Goal: Task Accomplishment & Management: Complete application form

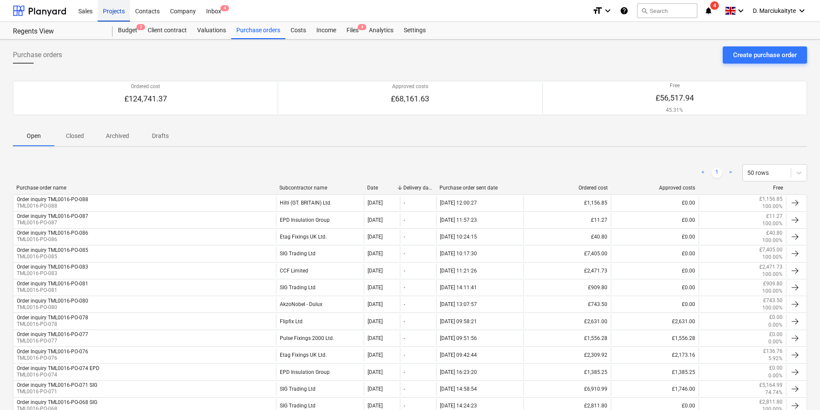
click at [114, 12] on div "Projects" at bounding box center [114, 11] width 32 height 22
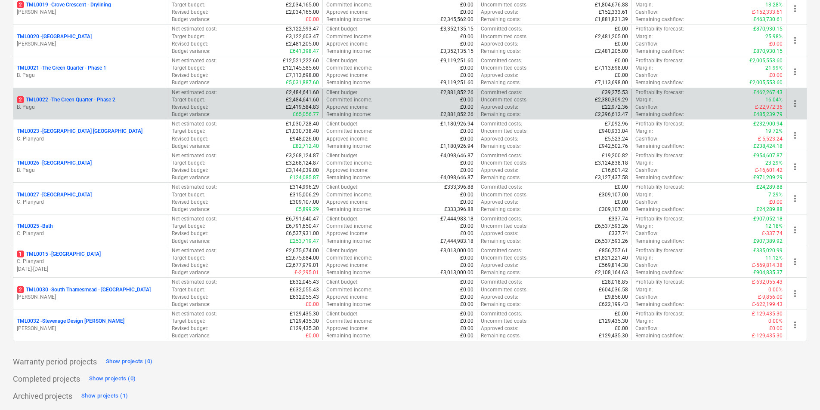
scroll to position [513, 0]
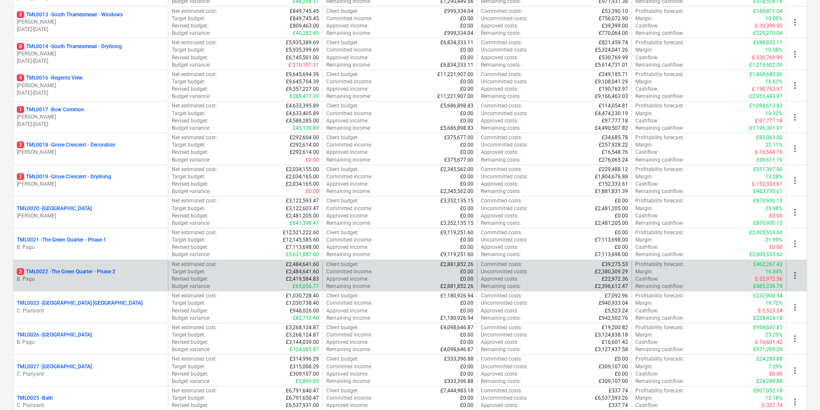
click at [63, 281] on p "B. Pagu" at bounding box center [91, 279] width 148 height 7
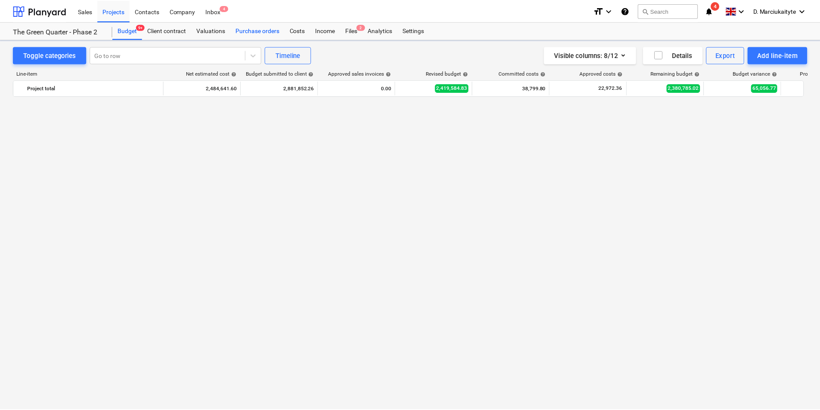
scroll to position [1713, 0]
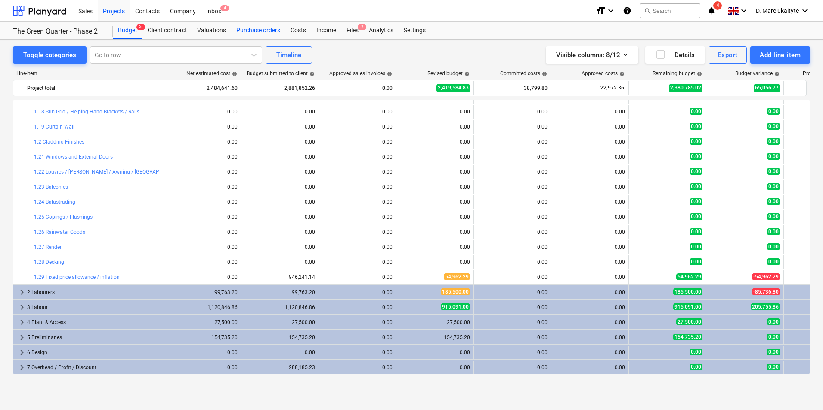
click at [257, 34] on div "Purchase orders" at bounding box center [258, 30] width 54 height 17
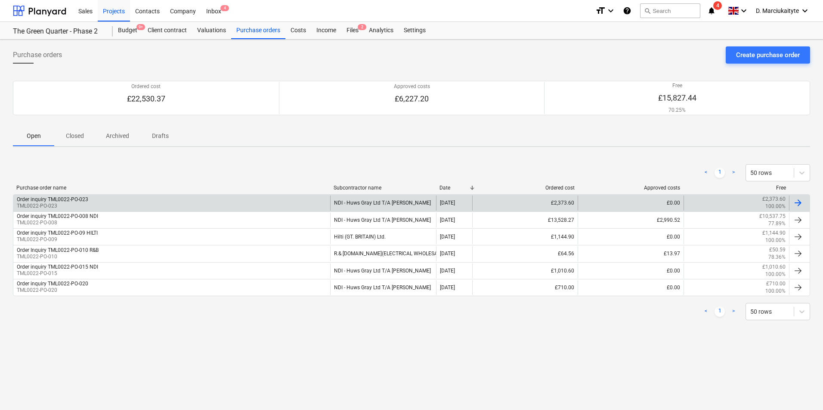
click at [55, 202] on div "Order inquiry TML0022-PO-023" at bounding box center [52, 200] width 71 height 6
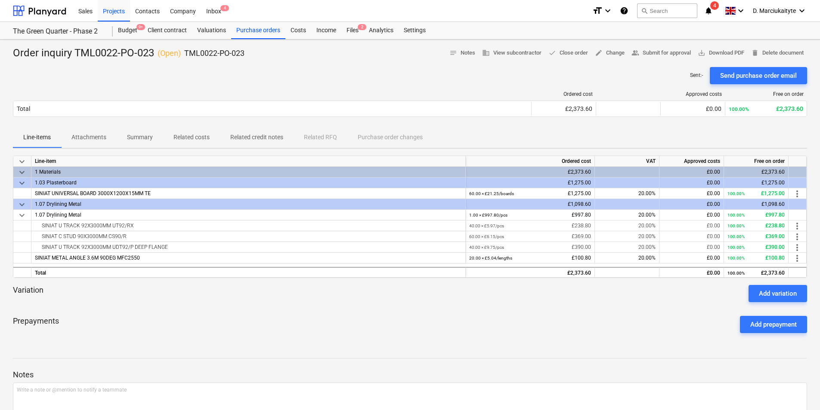
drag, startPoint x: 192, startPoint y: 135, endPoint x: 185, endPoint y: 140, distance: 8.9
click at [192, 135] on button "Related costs" at bounding box center [191, 137] width 57 height 21
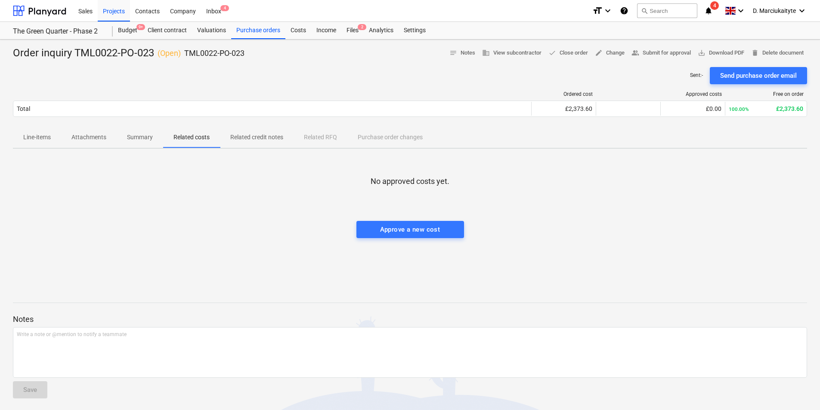
click at [145, 133] on p "Summary" at bounding box center [140, 137] width 26 height 9
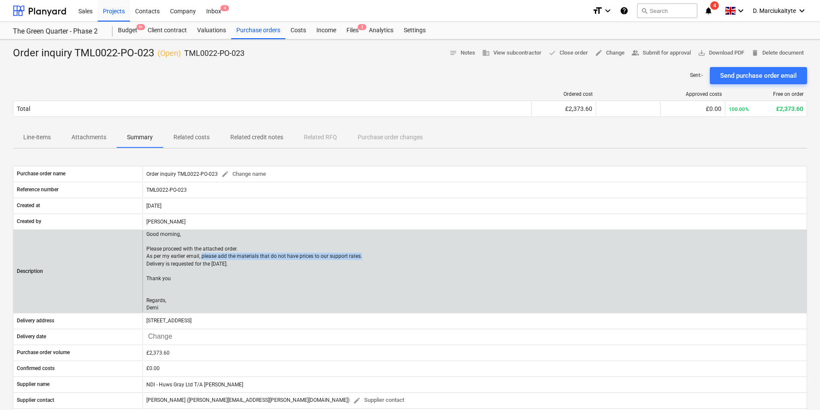
drag, startPoint x: 367, startPoint y: 259, endPoint x: 200, endPoint y: 256, distance: 166.5
click at [200, 256] on div "Good morning, Please proceed with the attached order. As per my earlier email, …" at bounding box center [474, 271] width 664 height 81
copy p "please add the materials that do not have prices to our support rates."
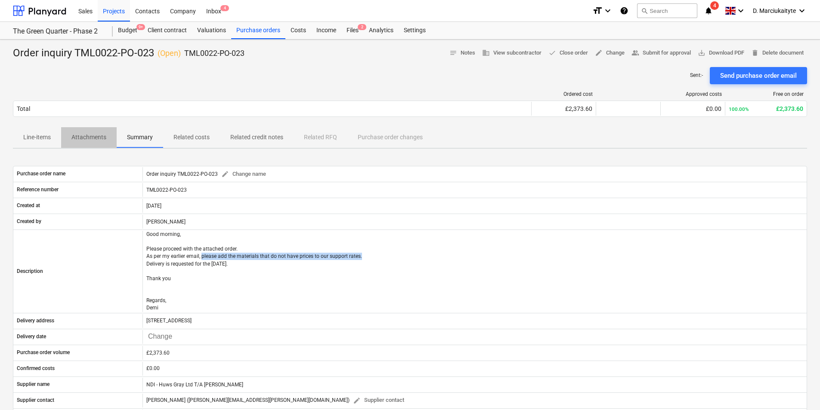
drag, startPoint x: 72, startPoint y: 129, endPoint x: 87, endPoint y: 138, distance: 17.6
click at [76, 134] on button "Attachments" at bounding box center [88, 137] width 55 height 21
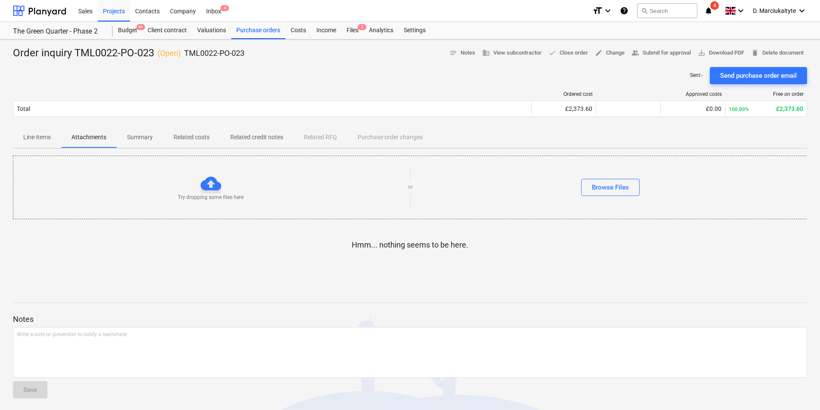
click at [87, 138] on p "Attachments" at bounding box center [88, 137] width 35 height 9
click at [123, 140] on span "Summary" at bounding box center [140, 137] width 46 height 14
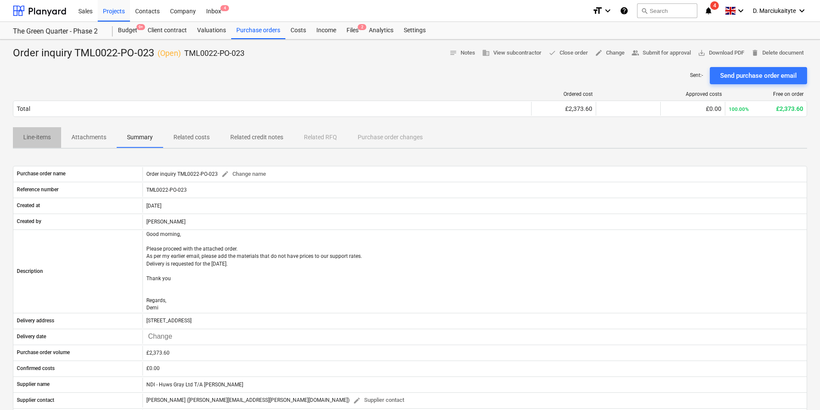
click at [36, 142] on p "Line-items" at bounding box center [37, 137] width 28 height 9
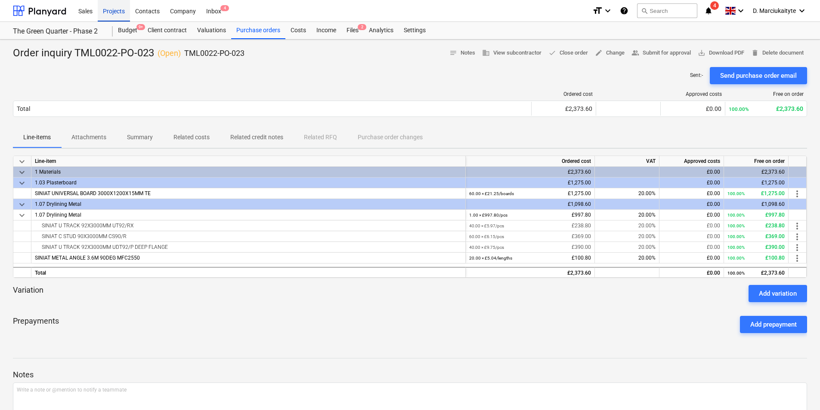
click at [119, 14] on div "Projects" at bounding box center [114, 11] width 32 height 22
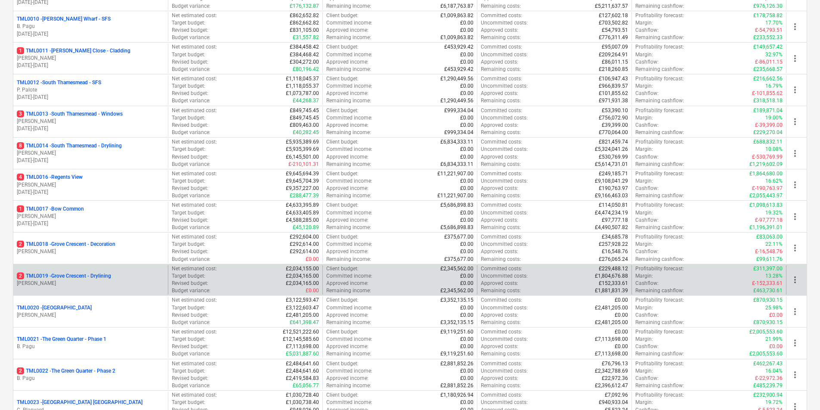
scroll to position [430, 0]
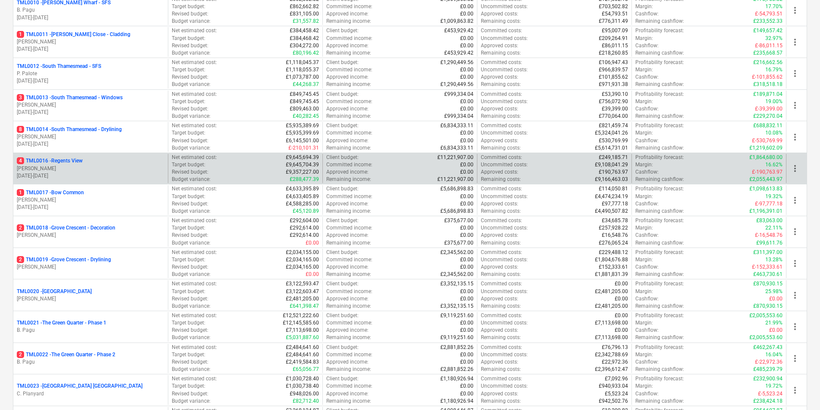
click at [75, 168] on p "[PERSON_NAME]" at bounding box center [91, 168] width 148 height 7
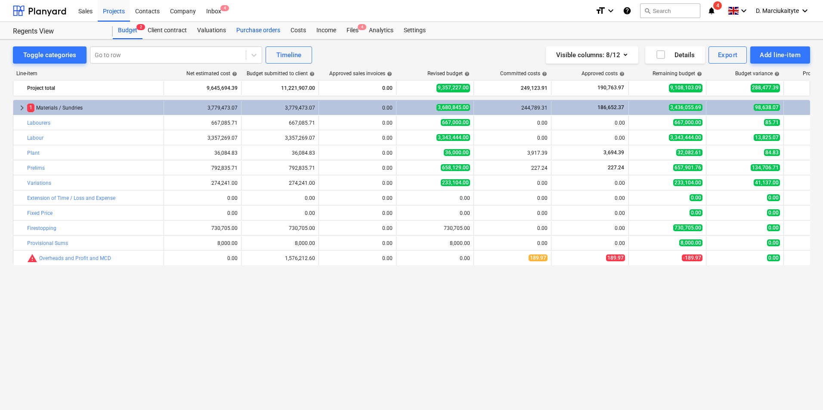
click at [265, 33] on div "Purchase orders" at bounding box center [258, 30] width 54 height 17
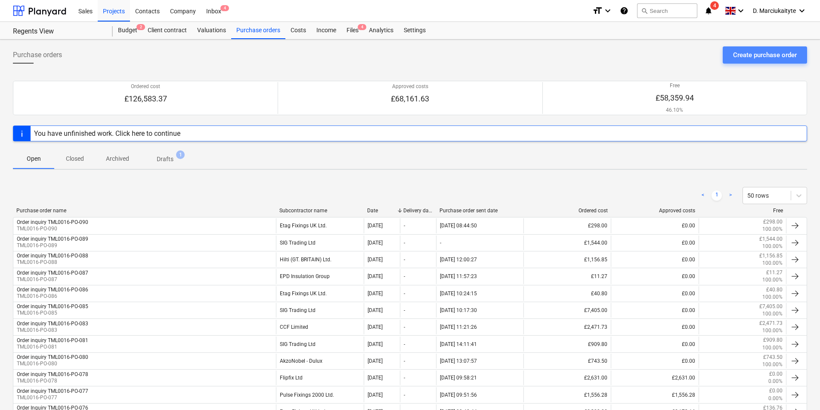
click at [775, 52] on div "Create purchase order" at bounding box center [765, 54] width 64 height 11
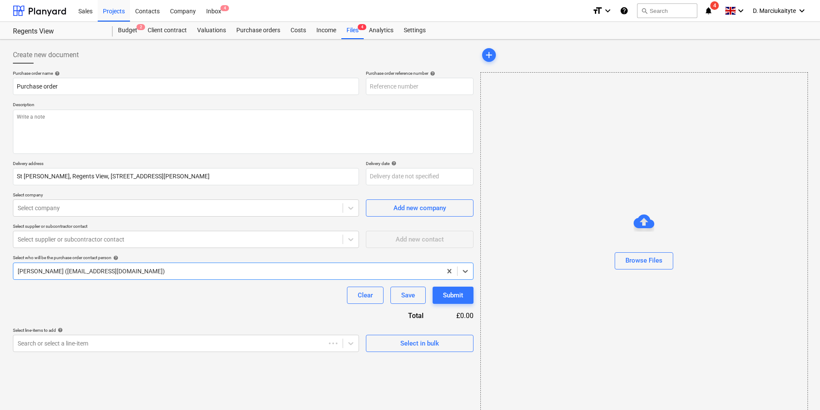
type textarea "x"
type input "TML0016-PO-104"
click at [441, 86] on input "TML0016-PO-104" at bounding box center [420, 86] width 108 height 17
type textarea "x"
type input "TML0016-PO-10"
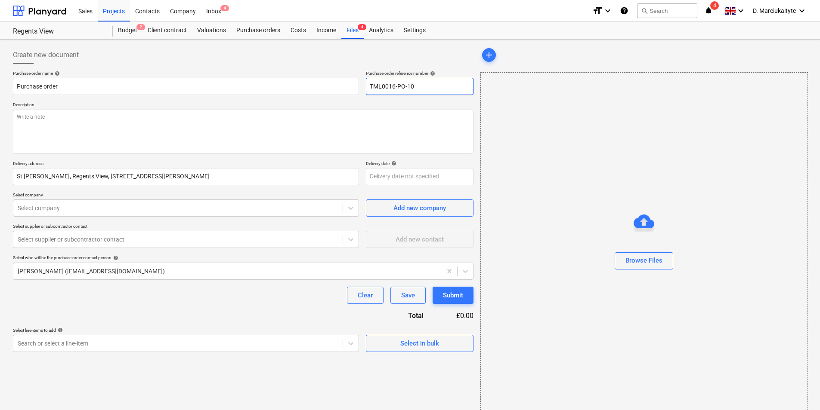
type textarea "x"
type input "TML0016-PO-1"
type textarea "x"
type input "TML0016-PO-"
type textarea "x"
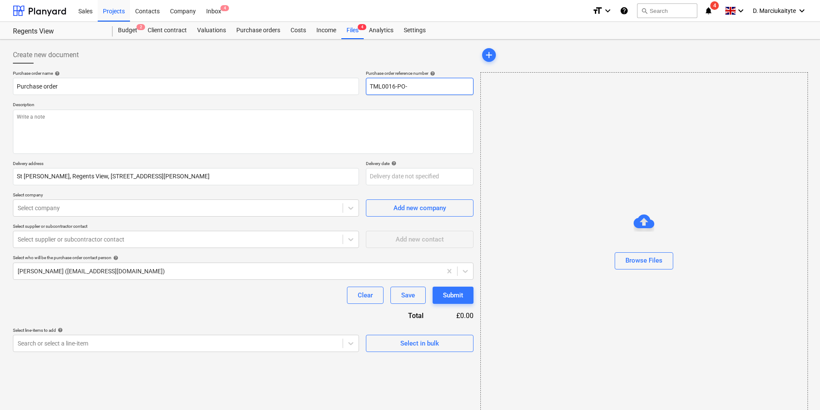
type input "TML0016-PO-0"
type textarea "x"
type input "TML0016-PO-09"
type textarea "x"
type input "TML0016-PO-091"
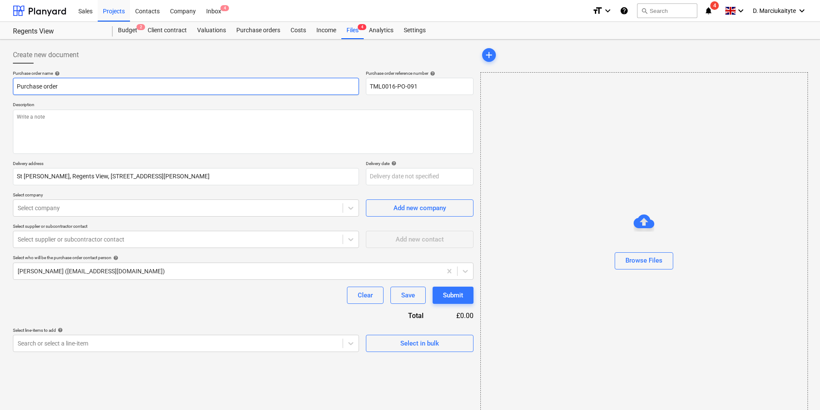
drag, startPoint x: 127, startPoint y: 89, endPoint x: -2, endPoint y: 74, distance: 129.6
click at [0, 74] on html "Sales Projects Contacts Company Inbox 4 format_size keyboard_arrow_down help se…" at bounding box center [410, 205] width 820 height 410
type textarea "x"
type input "O"
type textarea "x"
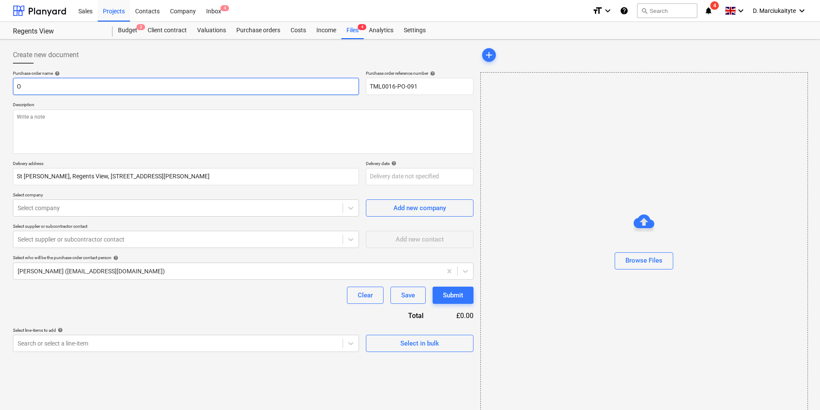
type input "Or"
type textarea "x"
type input "Ord"
type textarea "x"
type input "Orde"
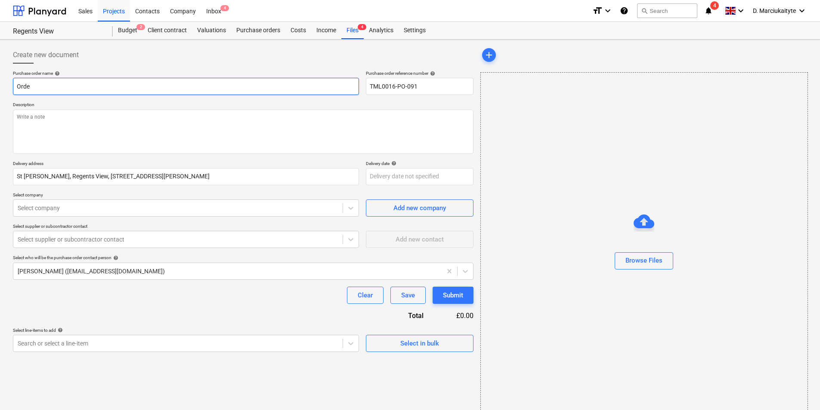
type textarea "x"
type input "Order"
type textarea "x"
type input "Order"
type textarea "x"
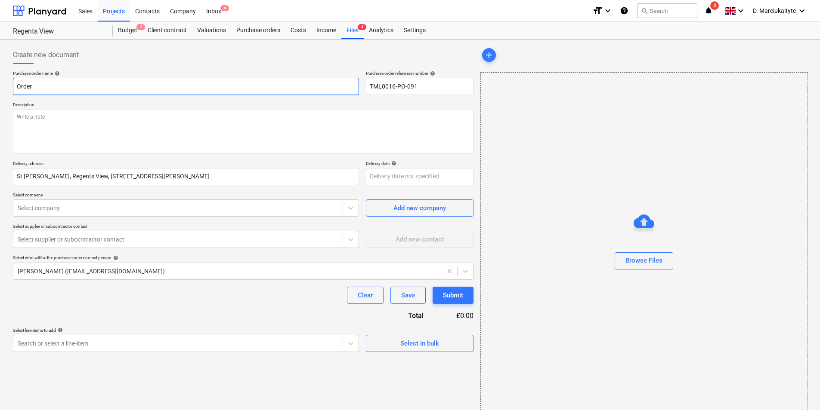
type input "Order i"
type textarea "x"
type input "Order in"
type textarea "x"
type input "Order inq"
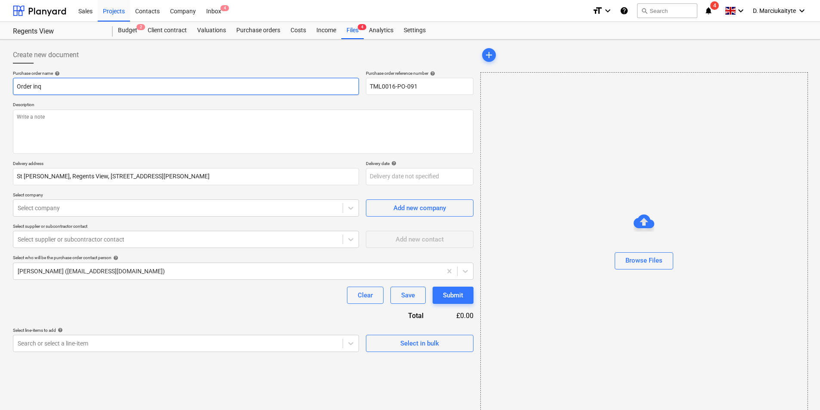
type textarea "x"
type input "Order inqu"
type textarea "x"
type input "Order inqui"
type textarea "x"
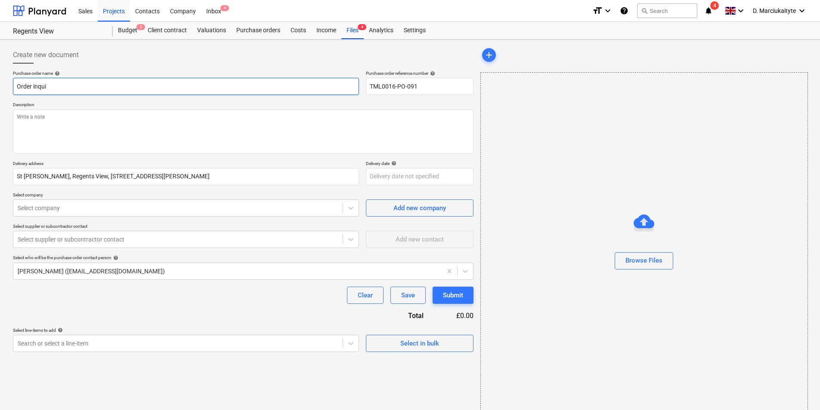
type input "Order inquir"
type textarea "x"
type input "Order inquiry"
type textarea "x"
type input "Order inquiry"
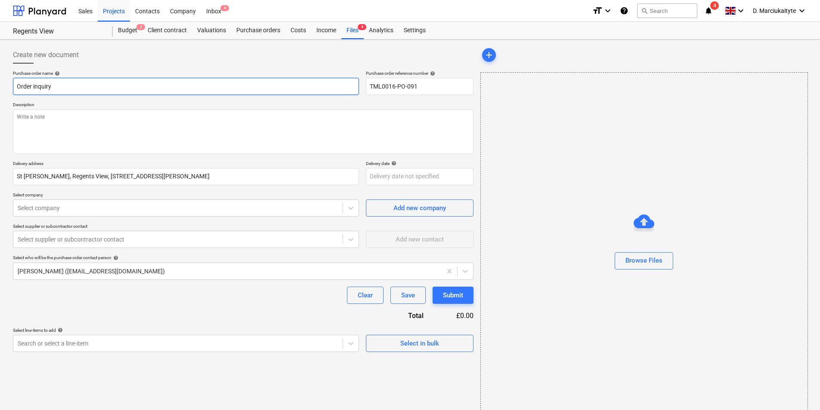
paste input "[PERSON_NAME] Trade Contract [PERSON_NAME] 10l"
type textarea "x"
type input "Order inquiry Armstead Trade Contract Matt white 10l"
click at [383, 347] on span "Select in bulk" at bounding box center [419, 343] width 86 height 11
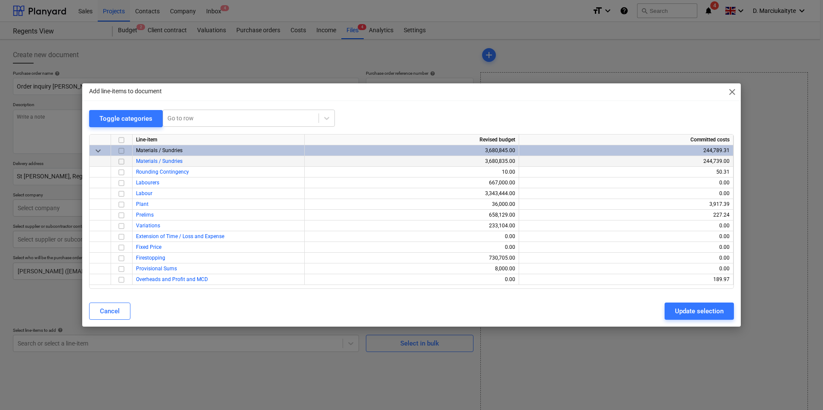
click at [119, 166] on div "Line-item Revised budget Committed costs keyboard_arrow_down Materials / Sundri…" at bounding box center [411, 211] width 644 height 155
click at [120, 164] on input "checkbox" at bounding box center [121, 162] width 10 height 10
click at [690, 311] on div "Update selection" at bounding box center [699, 311] width 49 height 11
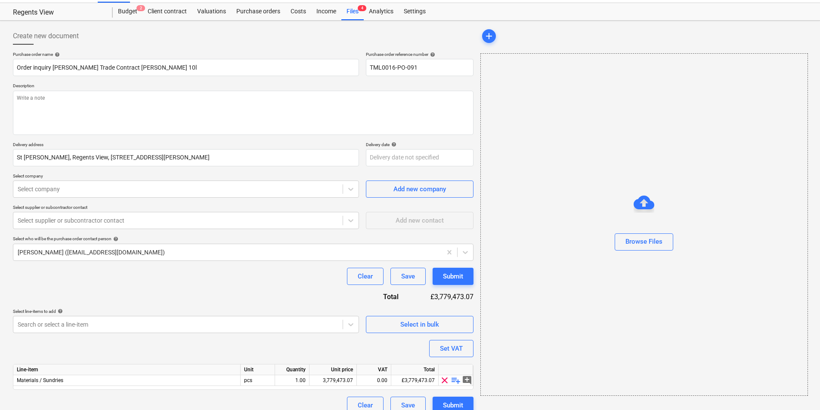
scroll to position [30, 0]
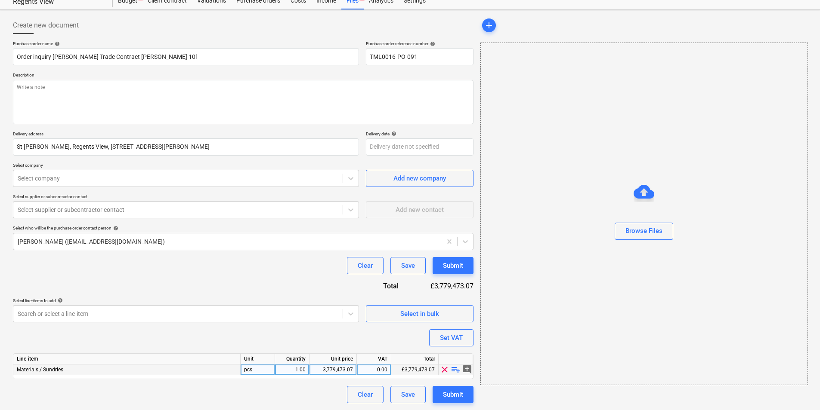
click at [131, 373] on div "Materials / Sundries" at bounding box center [126, 370] width 227 height 11
click at [455, 369] on span "playlist_add" at bounding box center [455, 370] width 10 height 10
type textarea "x"
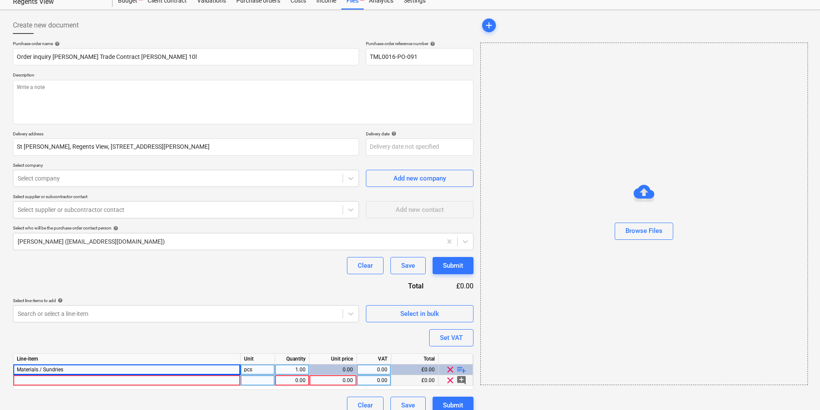
click at [200, 384] on div at bounding box center [126, 381] width 227 height 11
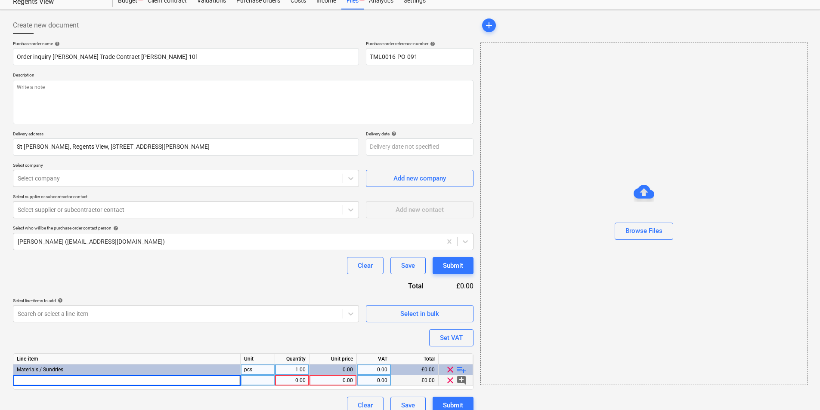
type input "[PERSON_NAME] Trade Contract [PERSON_NAME] 10l"
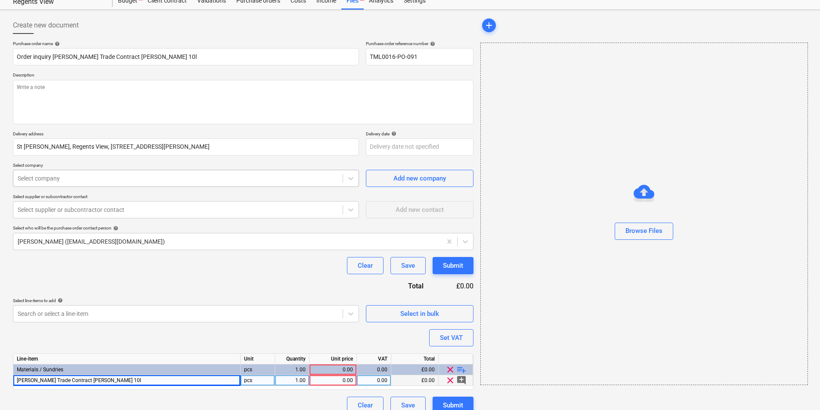
type textarea "x"
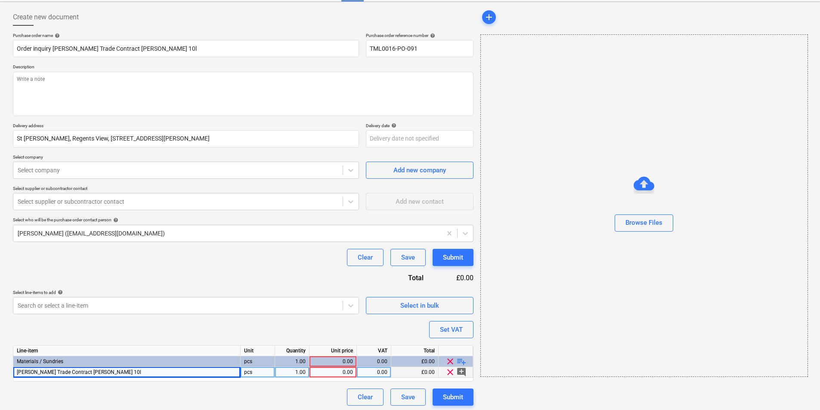
scroll to position [40, 0]
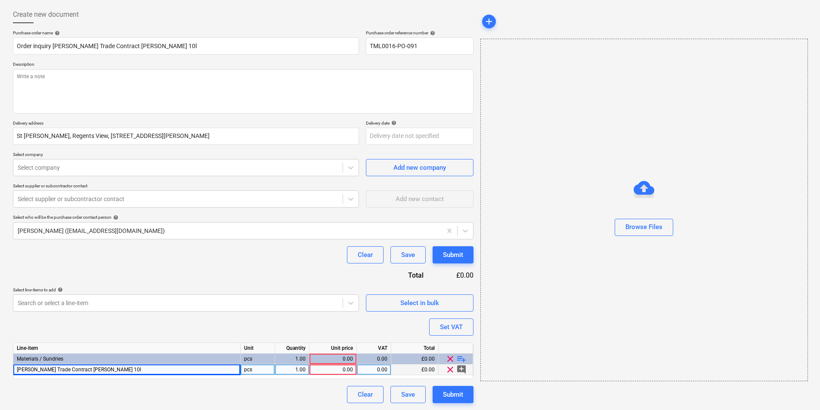
click at [327, 367] on div "0.00" at bounding box center [333, 370] width 40 height 11
type input "14.87"
type textarea "x"
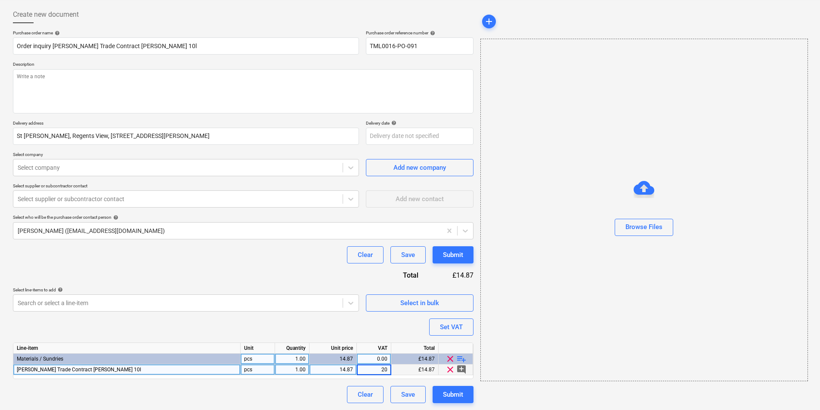
type input "20"
type textarea "x"
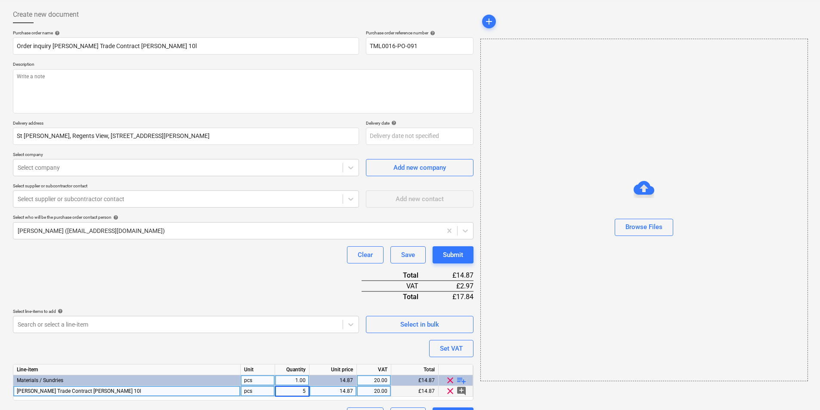
type input "50"
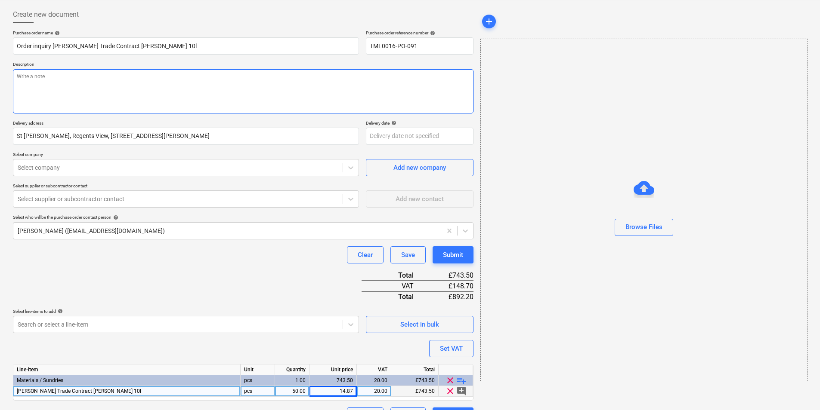
click at [136, 80] on textarea at bounding box center [243, 91] width 460 height 44
paste textarea "Good afternoon, Please place an order for attached, let me know delivery date. …"
type textarea "x"
type textarea "Good afternoon, Please place an order for attached, let me know delivery date. …"
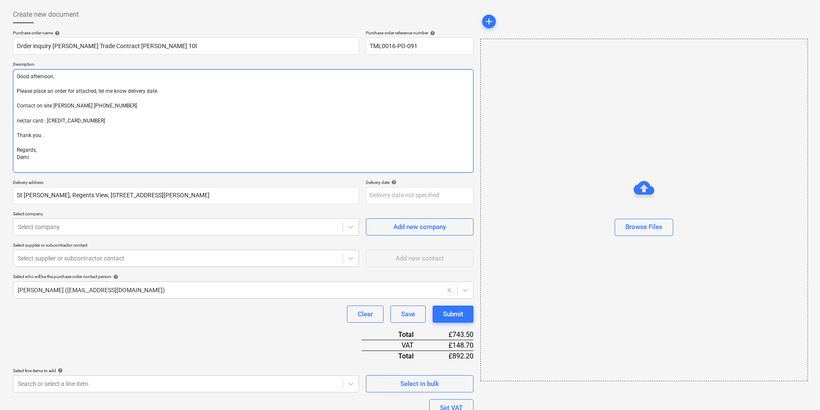
click at [19, 82] on textarea "Good afternoon, Please place an order for attached, let me know delivery date. …" at bounding box center [243, 121] width 460 height 104
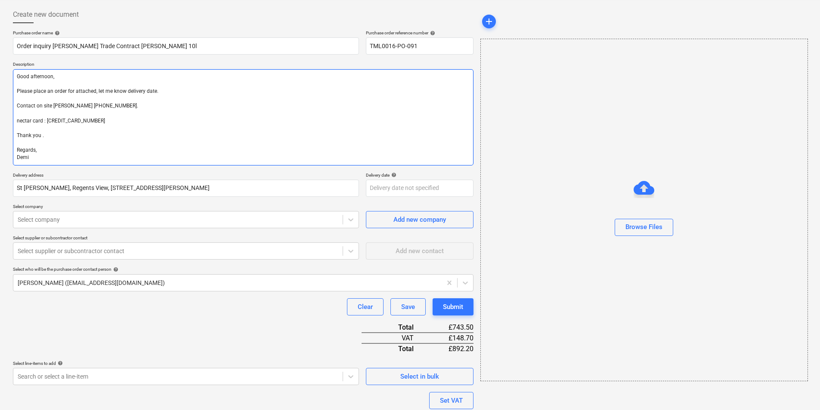
type textarea "x"
click at [119, 99] on textarea "Good afternoon, Please place an order for attached, let me know delivery date. …" at bounding box center [243, 117] width 460 height 96
click at [173, 95] on textarea "Good afternoon, Please place an order for attached, let me know delivery date. …" at bounding box center [243, 117] width 460 height 96
type textarea "Good afternoon, Please place an order for attached, let me know delivery date. …"
click at [41, 128] on textarea "Good afternoon, Please place an order for attached, let me know delivery date. …" at bounding box center [243, 117] width 460 height 96
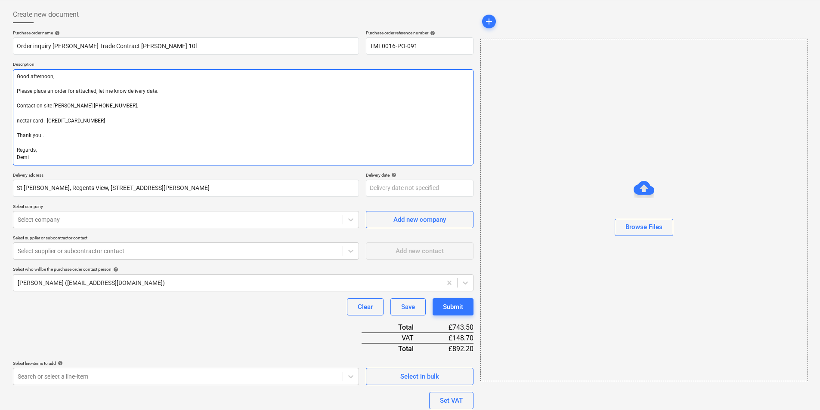
paste textarea "Please keep the same reference number when invoicing ."
type textarea "x"
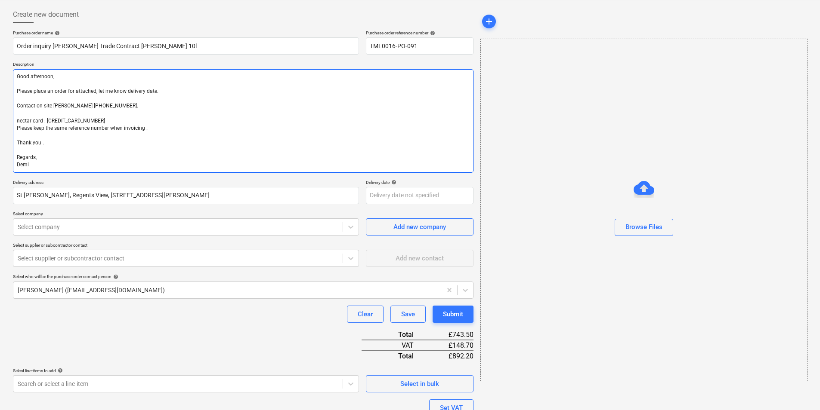
click at [185, 133] on textarea "Good afternoon, Please place an order for attached, let me know delivery date. …" at bounding box center [243, 121] width 460 height 104
drag, startPoint x: 154, startPoint y: 134, endPoint x: 171, endPoint y: 109, distance: 30.0
click at [157, 124] on textarea "Good afternoon, Please place an order for attached, let me know delivery date. …" at bounding box center [243, 121] width 460 height 104
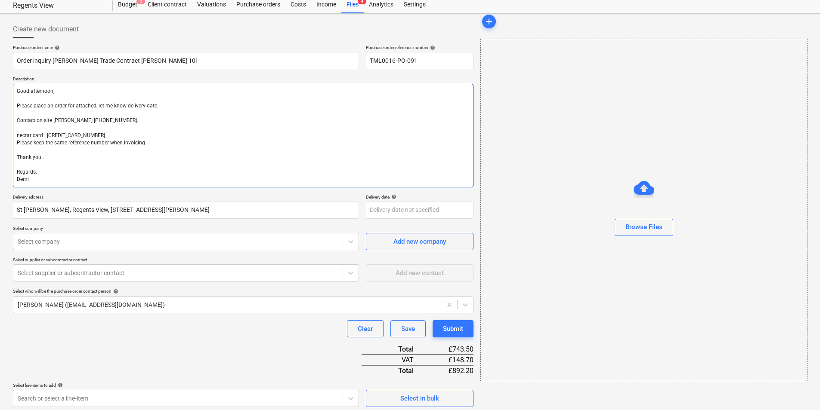
scroll to position [0, 0]
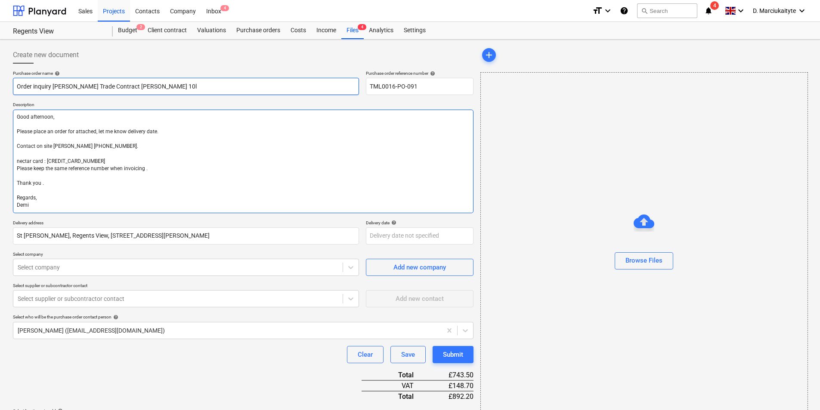
type textarea "Good afternoon, Please place an order for attached, let me know delivery date. …"
drag, startPoint x: 131, startPoint y: 88, endPoint x: 80, endPoint y: 86, distance: 50.4
click at [80, 86] on input "Order inquiry Armstead Trade Contract Matt white 10l" at bounding box center [186, 86] width 346 height 17
type textarea "x"
type input "Order inquiry Armstead"
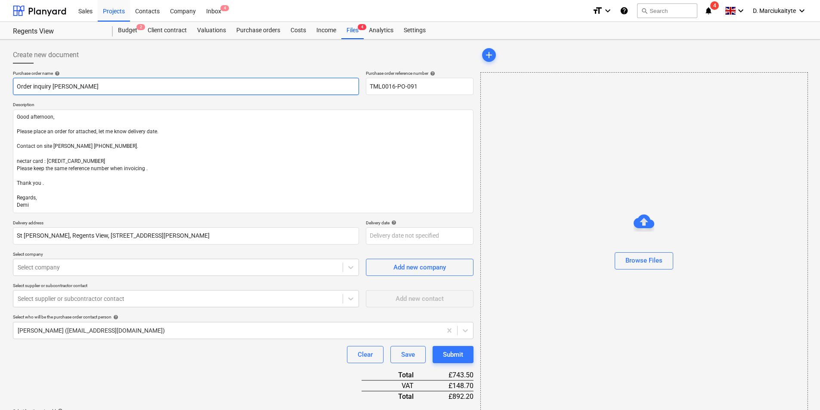
type textarea "x"
type input "Order inquiry Armstead"
type textarea "x"
type input "Order inquiry Armstea"
type textarea "x"
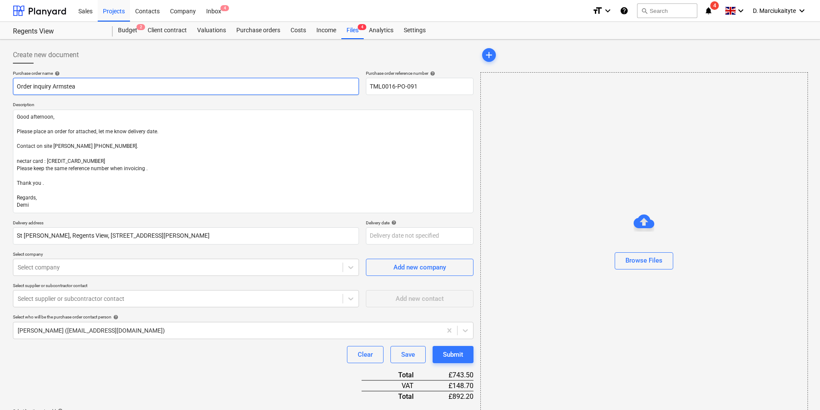
type input "Order inquiry Armste"
type textarea "x"
type input "Order inquiry Armst"
type textarea "x"
type input "Order inquiry Arms"
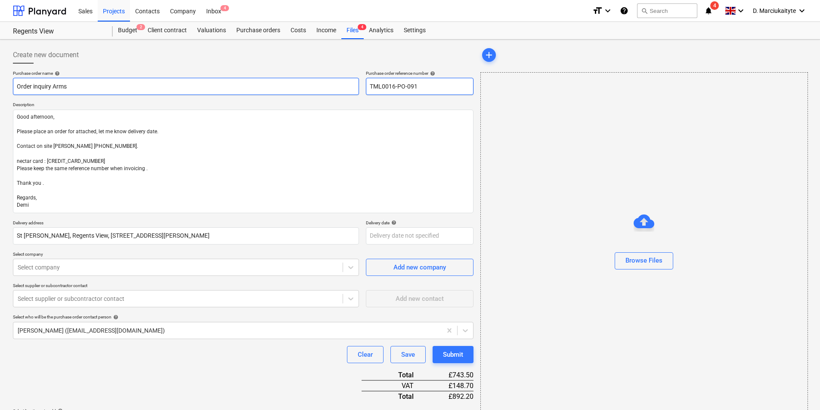
type textarea "x"
type input "Order inquiry Arm"
type textarea "x"
type input "Order inquiry Ar"
type textarea "x"
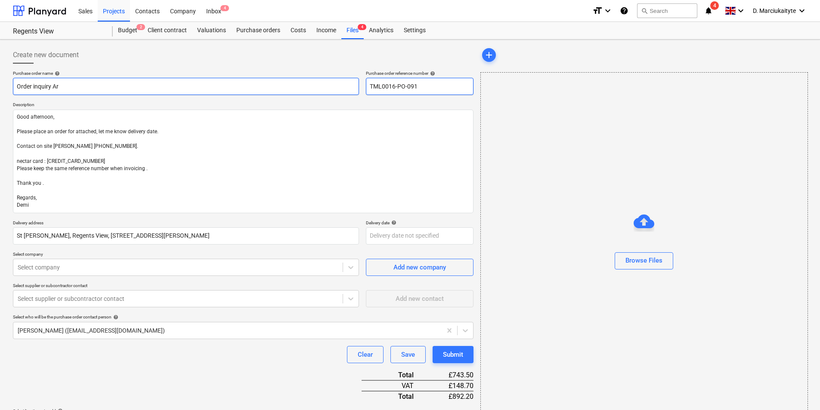
type input "Order inquiry A"
type textarea "x"
type input "Order inquiry"
drag, startPoint x: 429, startPoint y: 90, endPoint x: 334, endPoint y: 83, distance: 95.3
click at [334, 83] on div "Purchase order name help Order inquiry Purchase order reference number help TML…" at bounding box center [243, 83] width 460 height 25
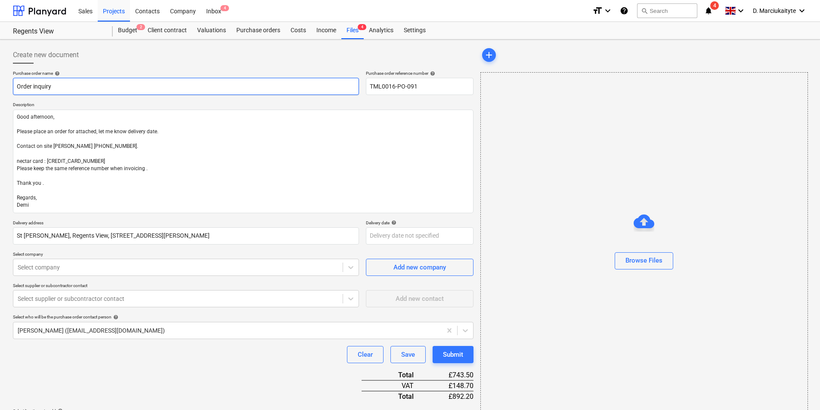
click at [262, 89] on input "Order inquiry" at bounding box center [186, 86] width 346 height 17
paste input "TML0016-PO-091"
type textarea "x"
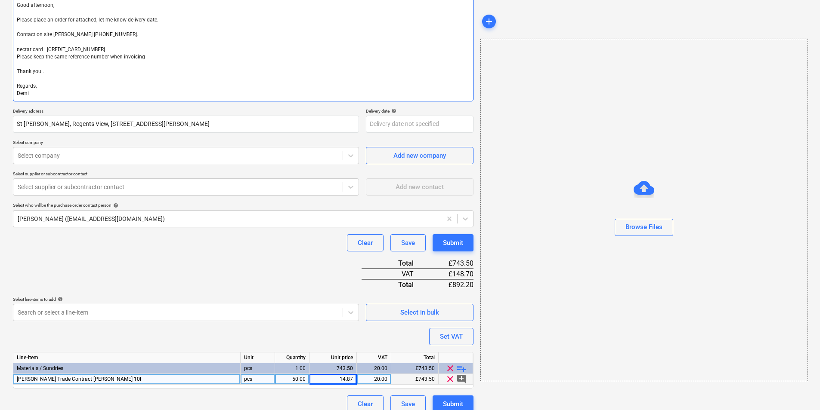
scroll to position [121, 0]
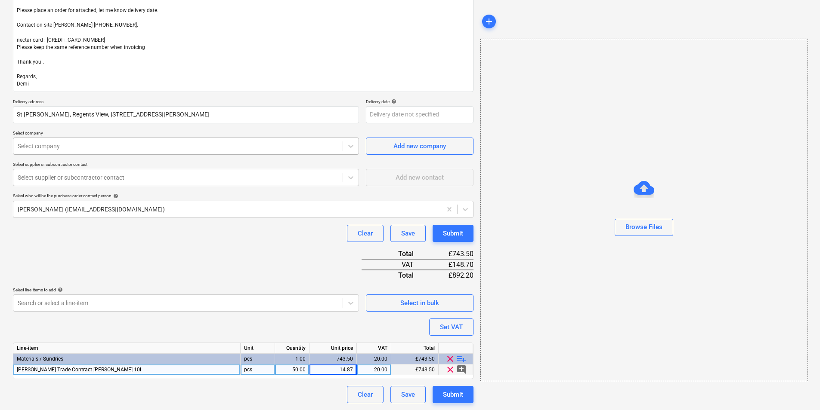
type input "Order inquiry TML0016-PO-091"
type textarea "x"
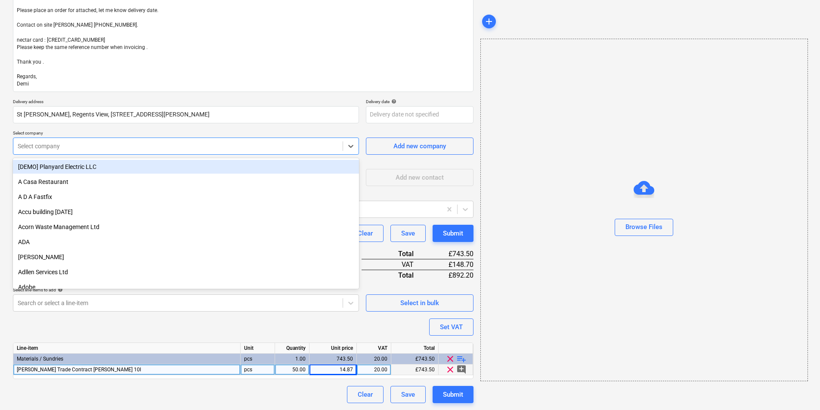
click at [246, 141] on div "Select company" at bounding box center [177, 146] width 329 height 12
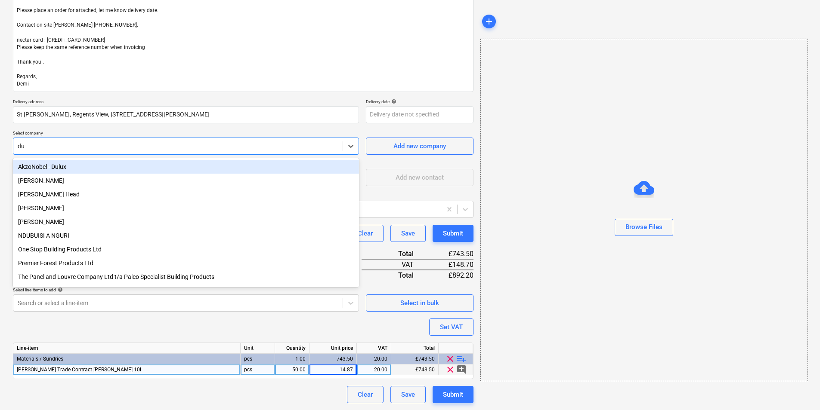
type input "dul"
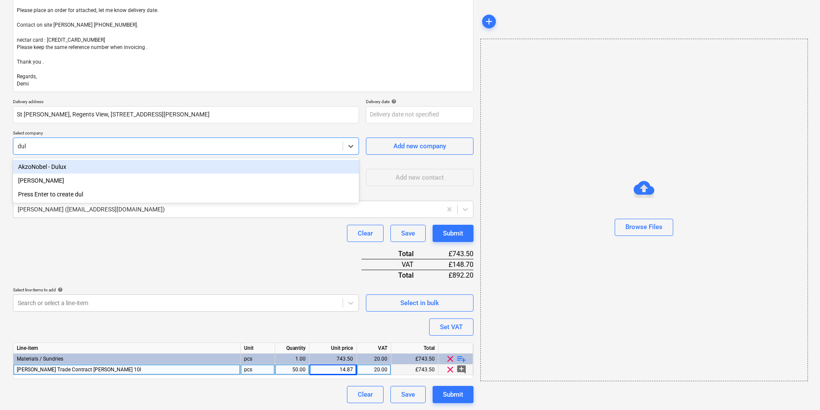
type textarea "x"
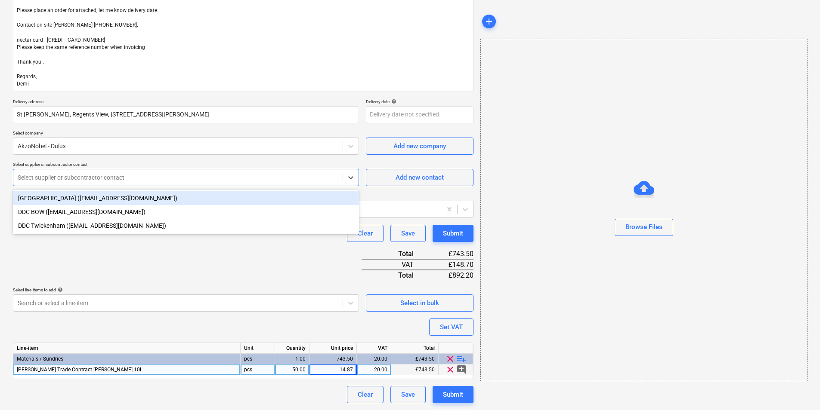
click at [214, 181] on div at bounding box center [178, 177] width 321 height 9
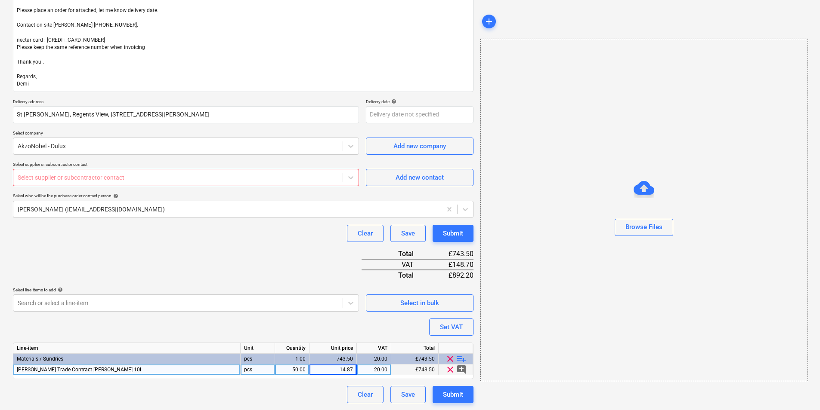
click at [120, 177] on div at bounding box center [178, 177] width 321 height 9
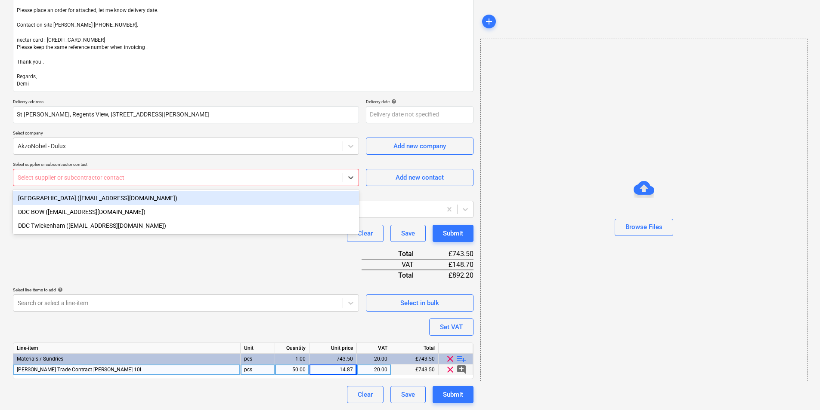
click at [133, 179] on div at bounding box center [178, 177] width 321 height 9
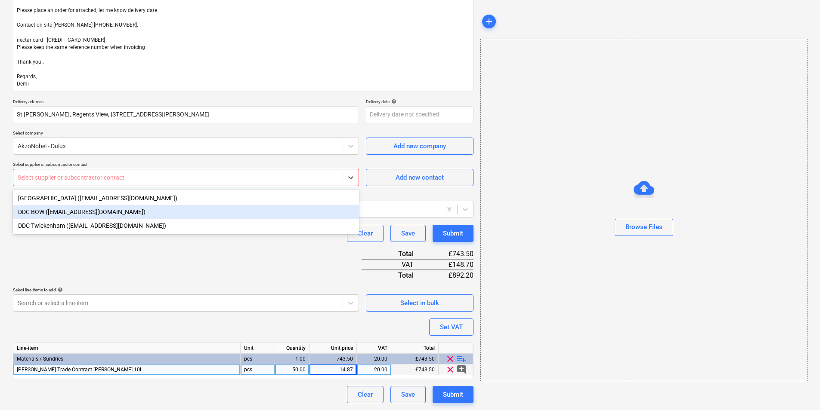
click at [67, 212] on div "DDC BOW ([EMAIL_ADDRESS][DOMAIN_NAME])" at bounding box center [186, 212] width 346 height 14
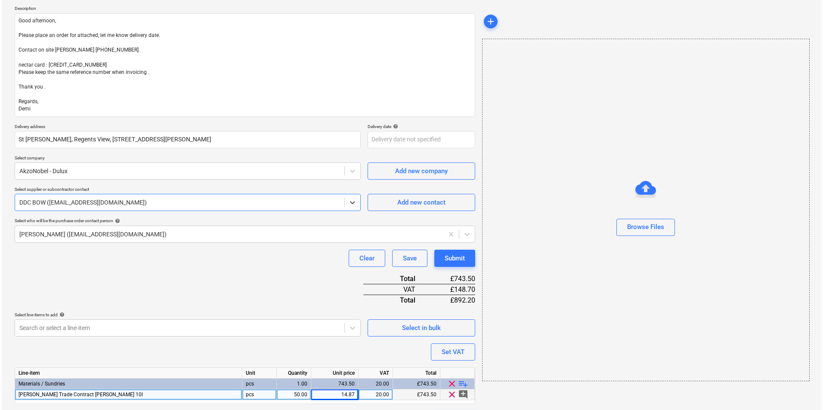
scroll to position [121, 0]
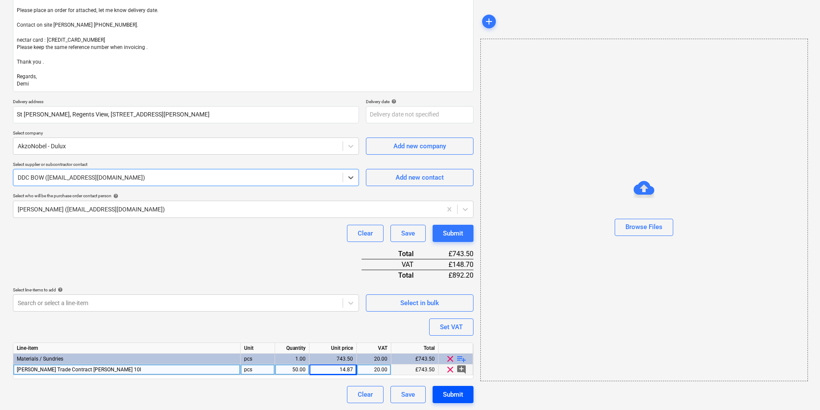
click at [444, 395] on div "Submit" at bounding box center [453, 394] width 20 height 11
type textarea "x"
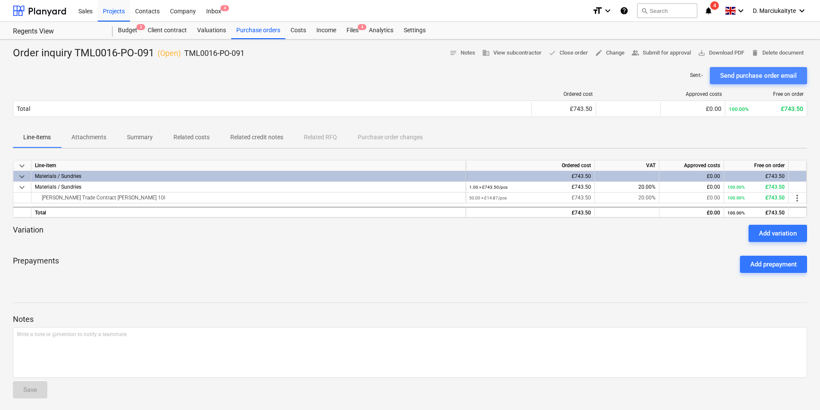
click at [762, 78] on div "Send purchase order email" at bounding box center [758, 75] width 77 height 11
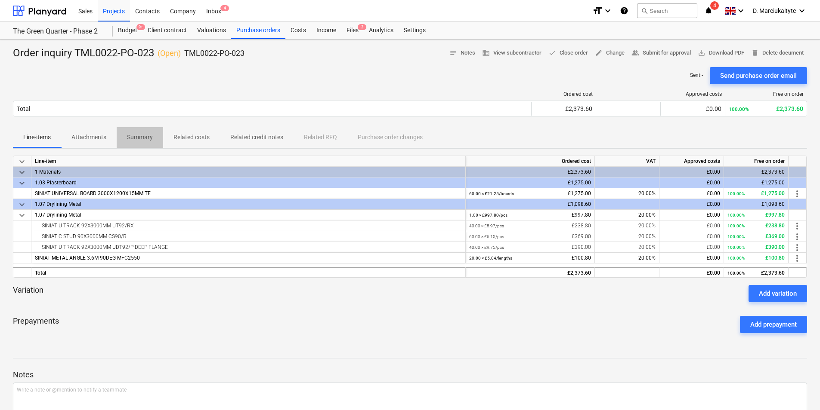
click at [134, 137] on p "Summary" at bounding box center [140, 137] width 26 height 9
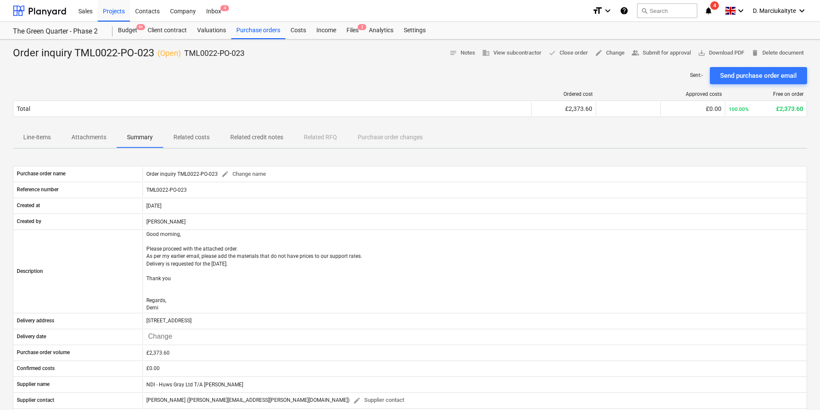
click at [145, 138] on p "Summary" at bounding box center [140, 137] width 26 height 9
click at [38, 142] on p "Line-items" at bounding box center [37, 137] width 28 height 9
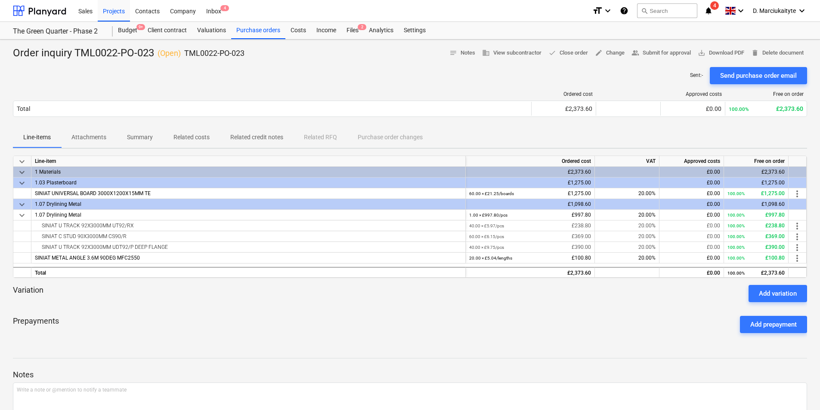
click at [91, 139] on p "Attachments" at bounding box center [88, 137] width 35 height 9
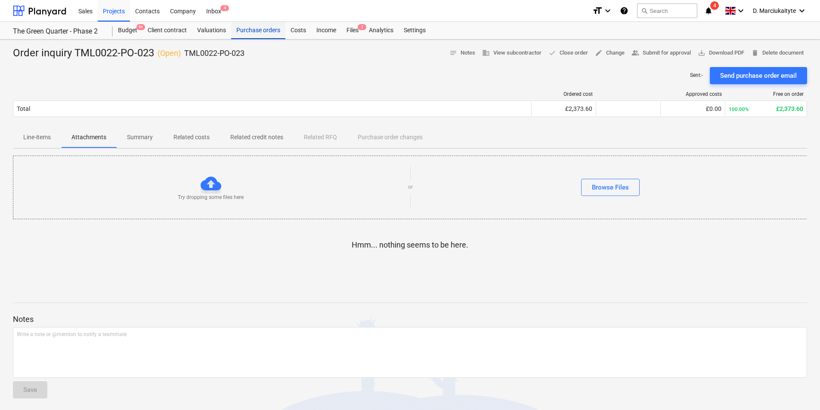
click at [260, 27] on div "Purchase orders" at bounding box center [258, 30] width 54 height 17
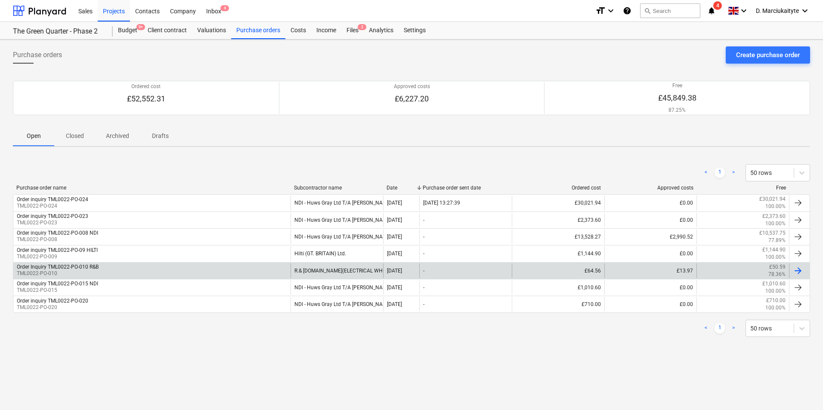
click at [115, 270] on div "Order Inquiry TML0022-PO-010 R&B TML0022-PO-010" at bounding box center [151, 271] width 277 height 15
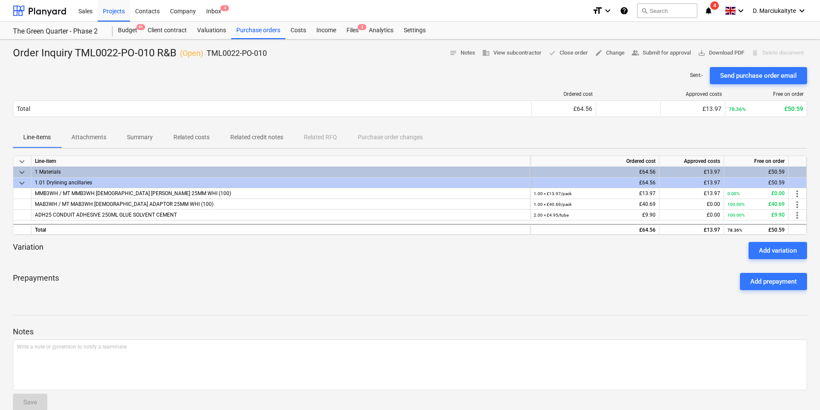
click at [133, 139] on p "Summary" at bounding box center [140, 137] width 26 height 9
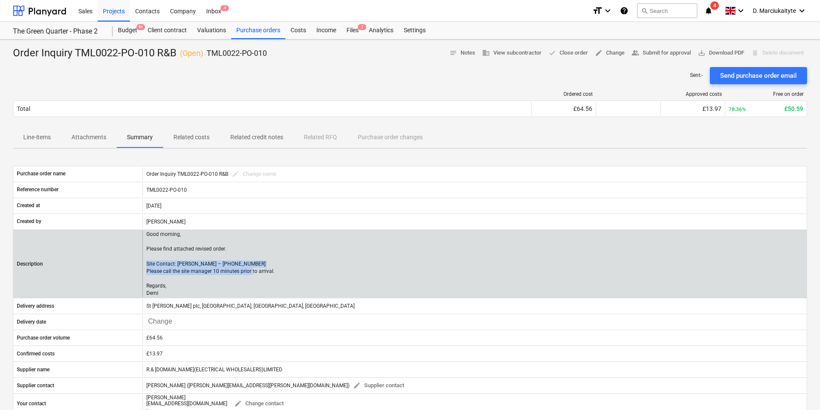
drag, startPoint x: 274, startPoint y: 274, endPoint x: 145, endPoint y: 266, distance: 129.4
click at [145, 266] on div "Good morning, Please find attached revised order. Site Contact: [PERSON_NAME] –…" at bounding box center [474, 264] width 664 height 66
copy p "Site Contact: [PERSON_NAME] – [PHONE_NUMBER] Please call the site manager 10 mi…"
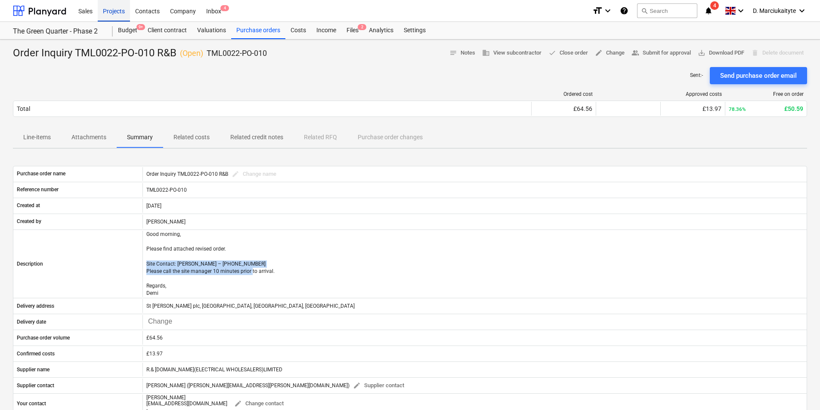
click at [106, 6] on div "Projects" at bounding box center [114, 11] width 32 height 22
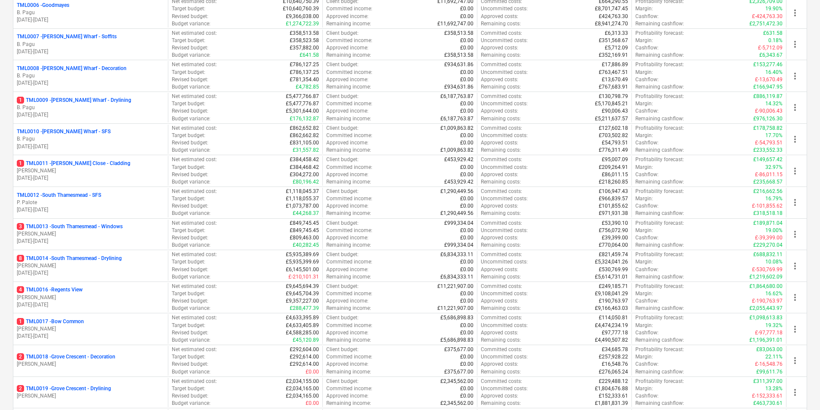
scroll to position [559, 0]
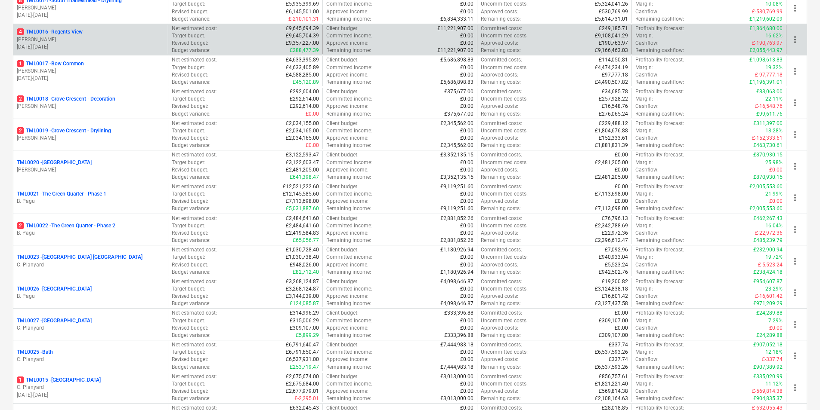
click at [60, 44] on p "[DATE] - [DATE]" at bounding box center [91, 46] width 148 height 7
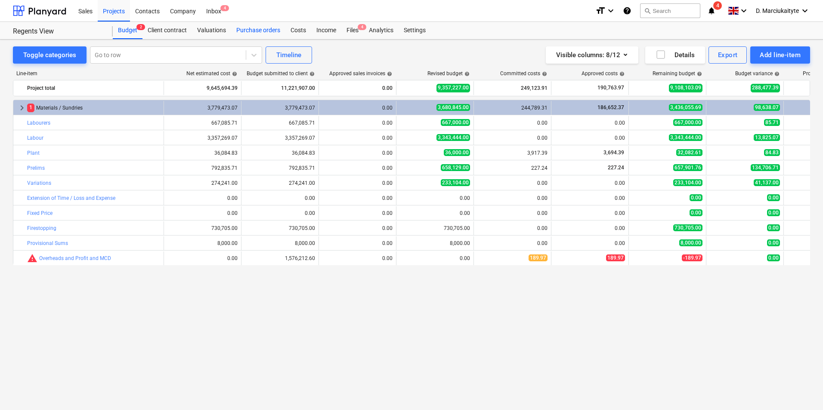
click at [271, 30] on div "Purchase orders" at bounding box center [258, 30] width 54 height 17
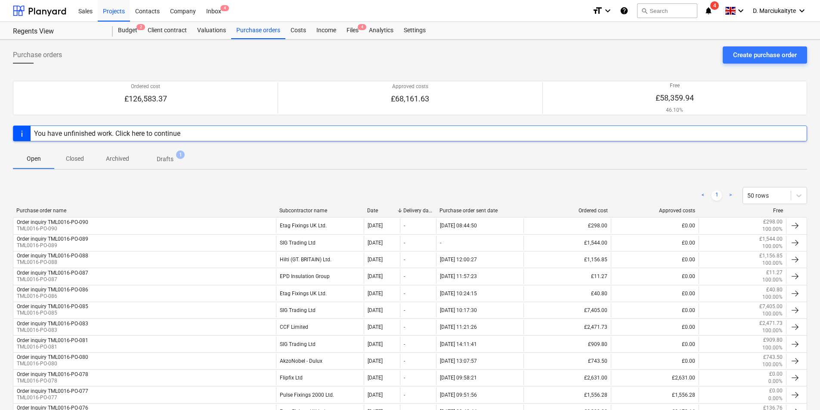
click at [320, 211] on div "Subcontractor name" at bounding box center [319, 211] width 81 height 6
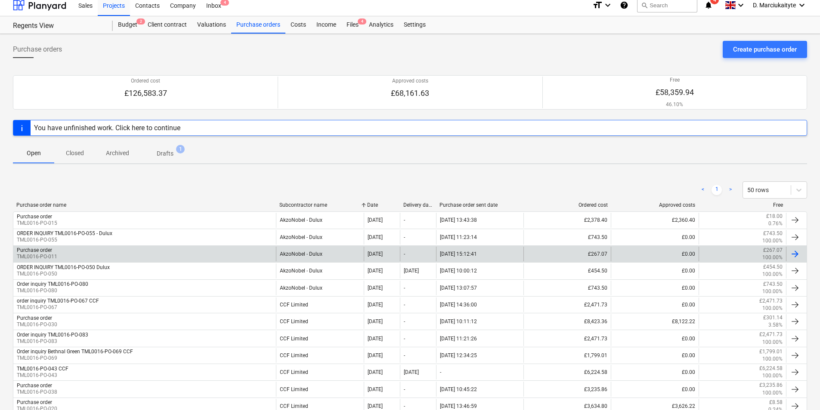
scroll to position [43, 0]
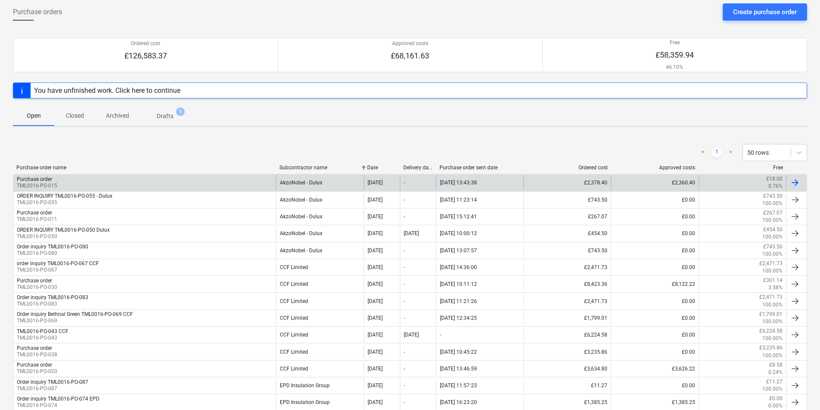
click at [207, 183] on div "Purchase order TML0016-PO-015" at bounding box center [144, 183] width 262 height 15
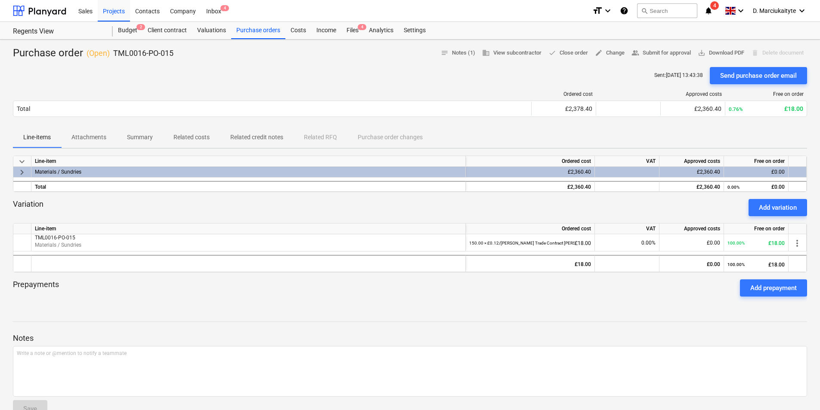
click at [86, 125] on div "Ordered cost Approved costs Free on order Total £2,378.40 £2,360.40 0.76% £18.0…" at bounding box center [410, 105] width 794 height 43
click at [89, 140] on p "Attachments" at bounding box center [88, 137] width 35 height 9
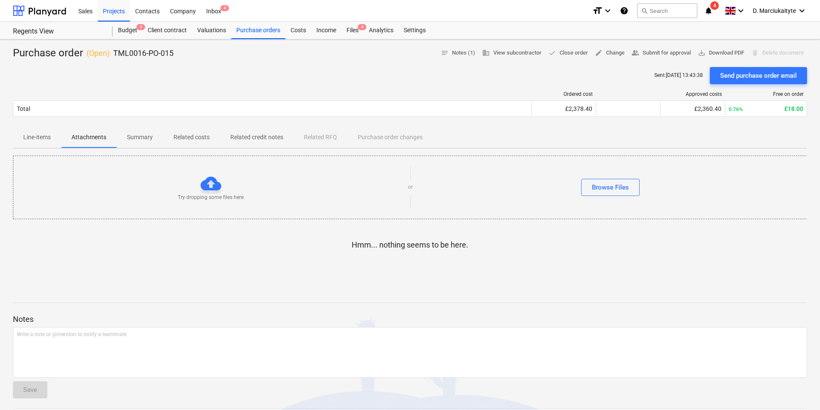
click at [148, 130] on span "Summary" at bounding box center [140, 137] width 46 height 14
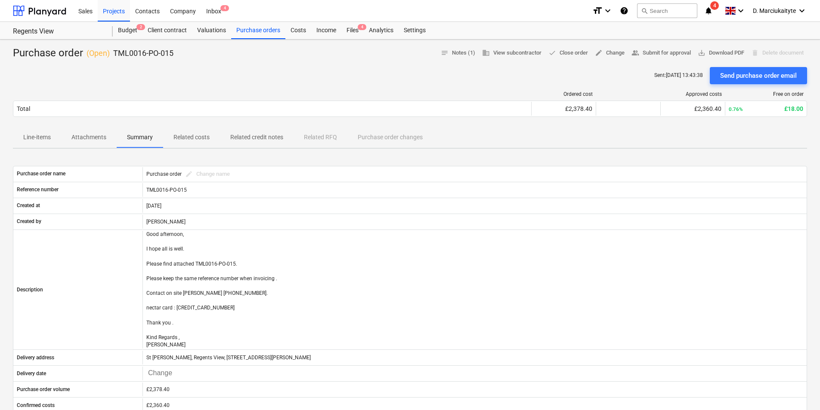
click at [199, 146] on button "Related costs" at bounding box center [191, 137] width 57 height 21
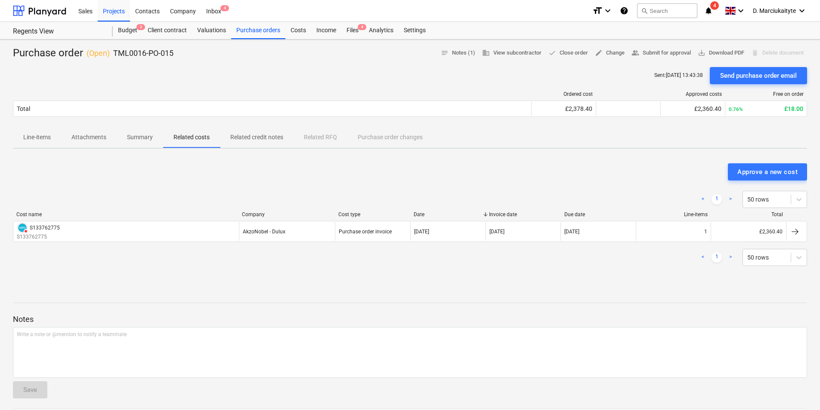
click at [61, 136] on span "Attachments" at bounding box center [88, 137] width 55 height 14
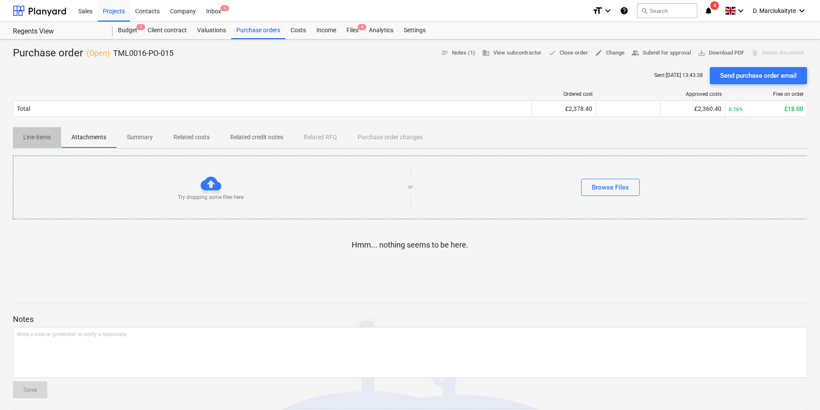
click at [38, 136] on p "Line-items" at bounding box center [37, 137] width 28 height 9
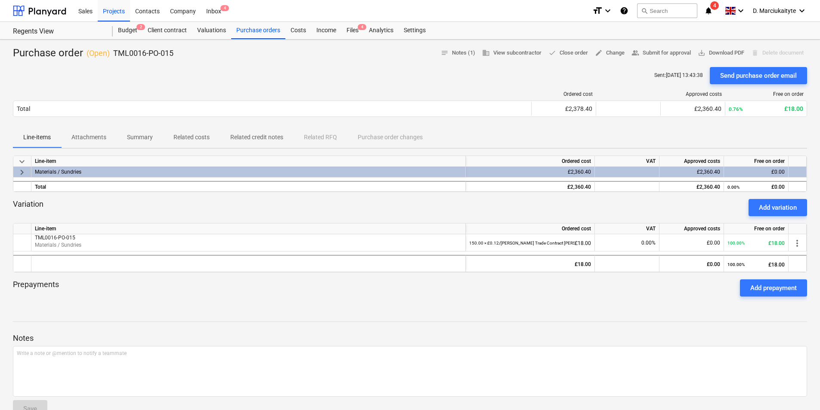
click at [26, 171] on div "keyboard_arrow_right" at bounding box center [22, 172] width 18 height 11
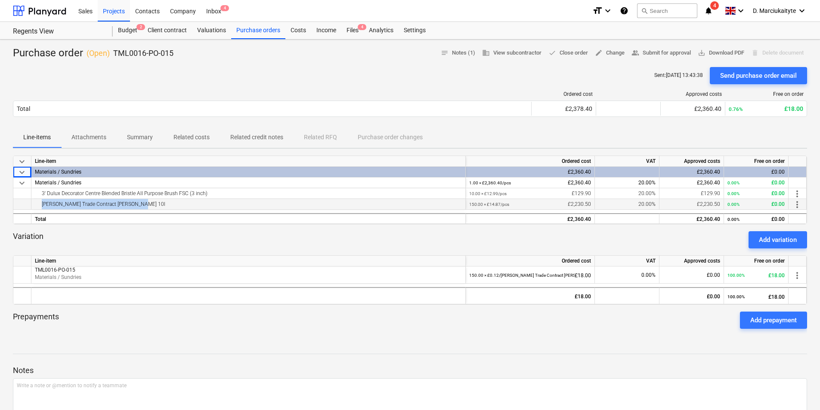
drag, startPoint x: 136, startPoint y: 205, endPoint x: 31, endPoint y: 204, distance: 105.0
click at [0, 0] on div "[PERSON_NAME] Trade Contract [PERSON_NAME] 10l 150.00 × £14.87 / pcs £2,230.50 …" at bounding box center [0, 0] width 0 height 0
click at [161, 204] on div "[PERSON_NAME] Trade Contract [PERSON_NAME] 10l" at bounding box center [248, 204] width 427 height 10
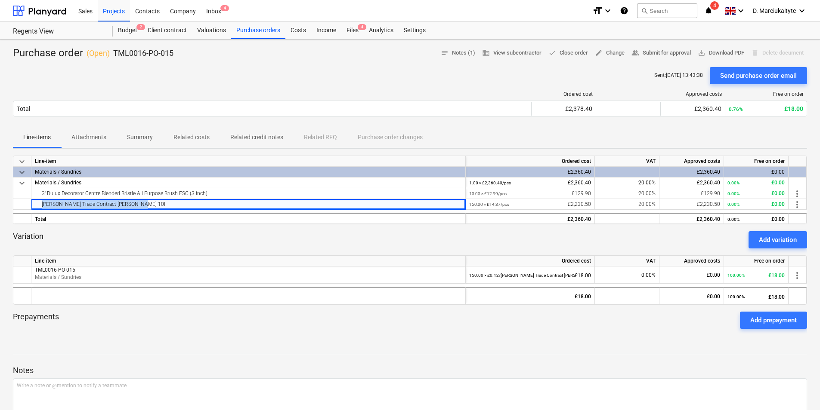
click at [94, 136] on p "Attachments" at bounding box center [88, 137] width 35 height 9
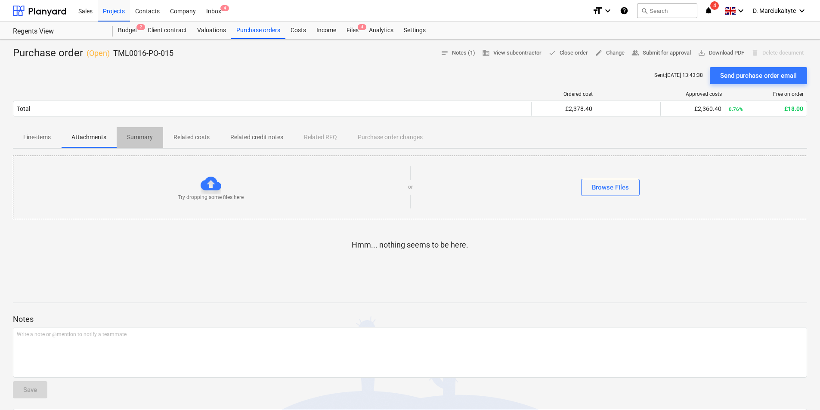
click at [148, 139] on p "Summary" at bounding box center [140, 137] width 26 height 9
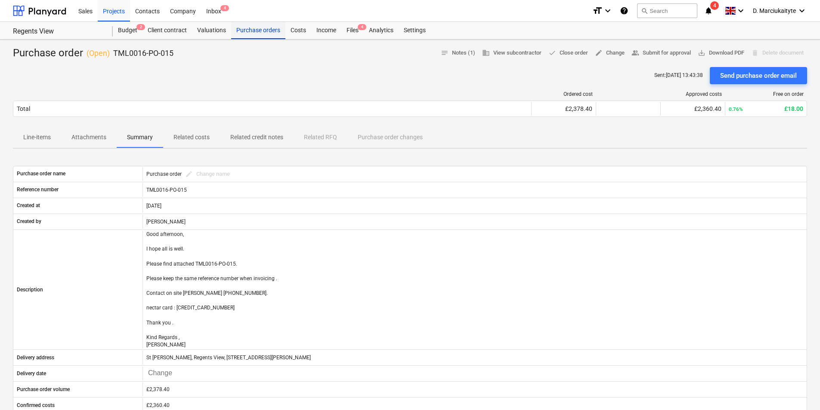
click at [252, 34] on div "Purchase orders" at bounding box center [258, 30] width 54 height 17
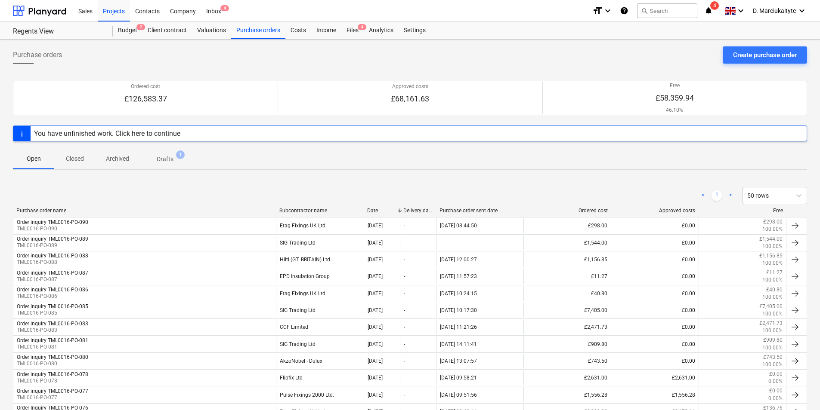
click at [301, 211] on div "Subcontractor name" at bounding box center [319, 211] width 81 height 6
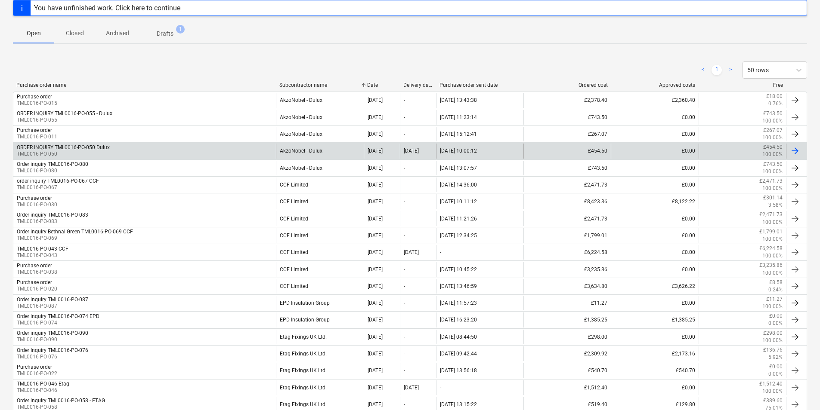
scroll to position [129, 0]
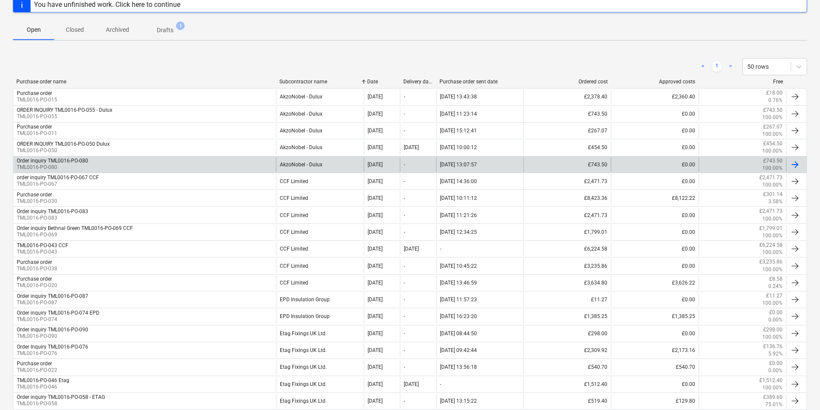
click at [341, 162] on div "AkzoNobel - Dulux" at bounding box center [319, 164] width 87 height 15
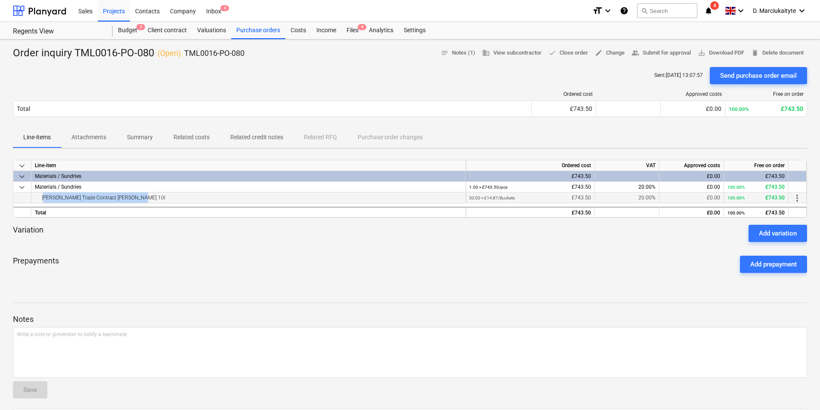
click at [37, 202] on div "[PERSON_NAME] Trade Contract [PERSON_NAME] 10l" at bounding box center [248, 198] width 427 height 10
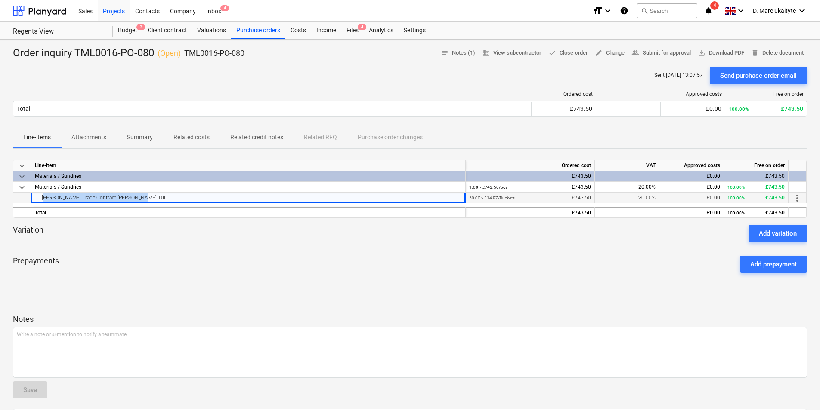
copy div "[PERSON_NAME] Trade Contract [PERSON_NAME] 10l"
click at [133, 136] on p "Summary" at bounding box center [140, 137] width 26 height 9
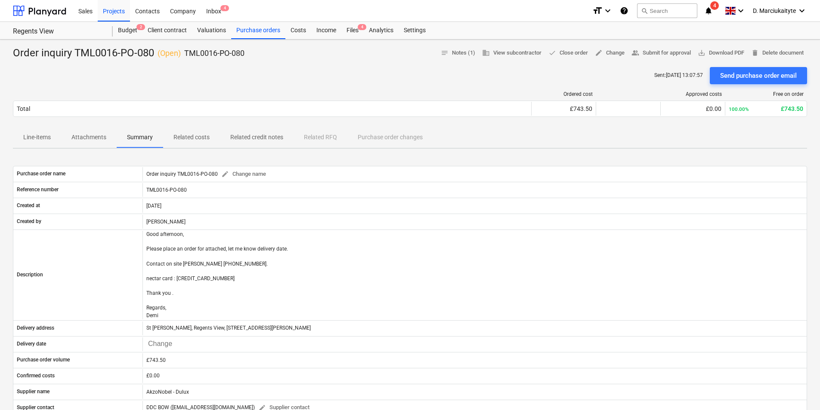
click at [198, 133] on p "Related costs" at bounding box center [191, 137] width 36 height 9
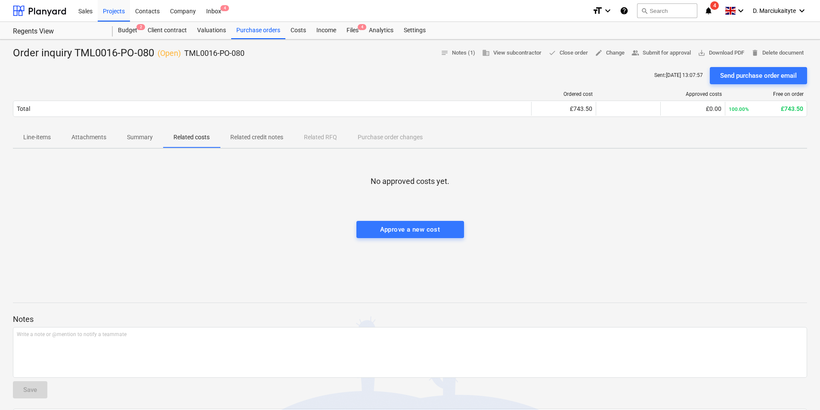
click at [125, 138] on span "Summary" at bounding box center [140, 137] width 46 height 14
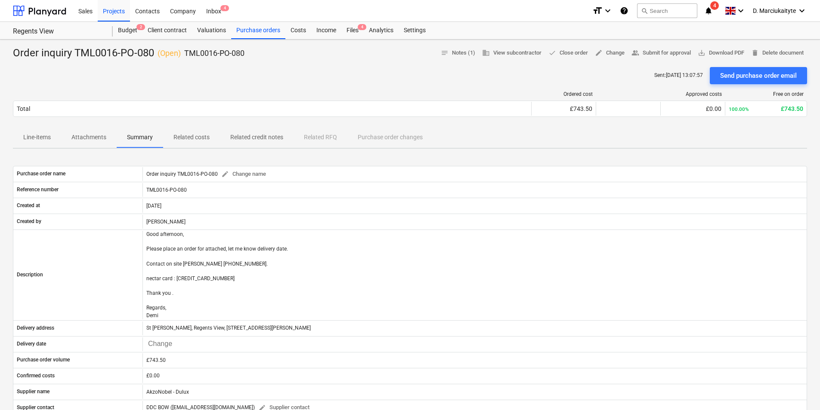
click at [91, 139] on p "Attachments" at bounding box center [88, 137] width 35 height 9
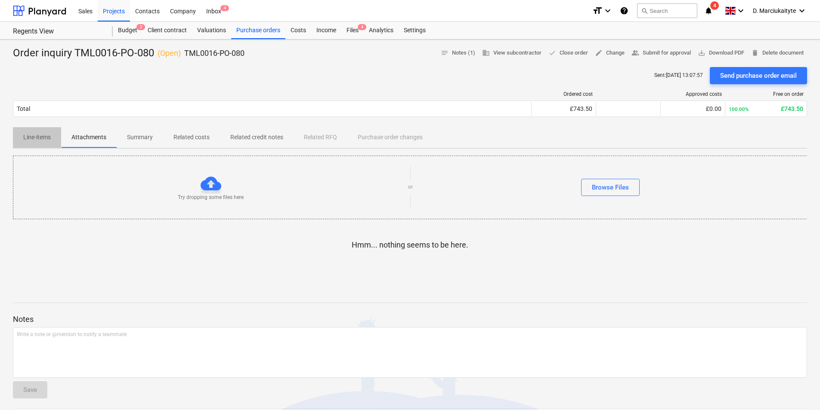
click at [40, 133] on p "Line-items" at bounding box center [37, 137] width 28 height 9
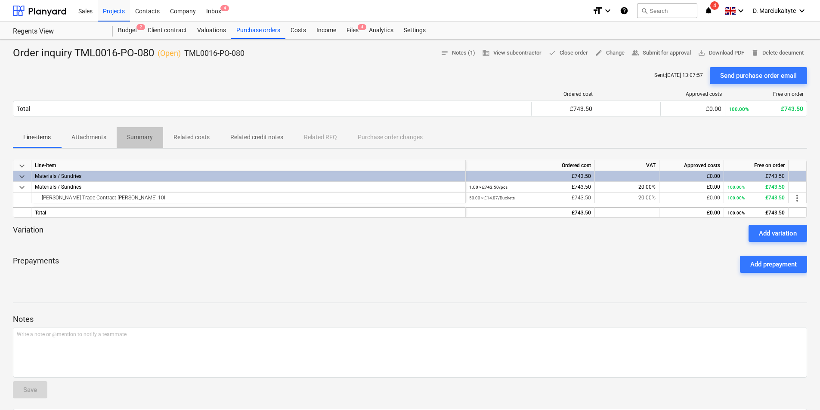
click at [130, 139] on p "Summary" at bounding box center [140, 137] width 26 height 9
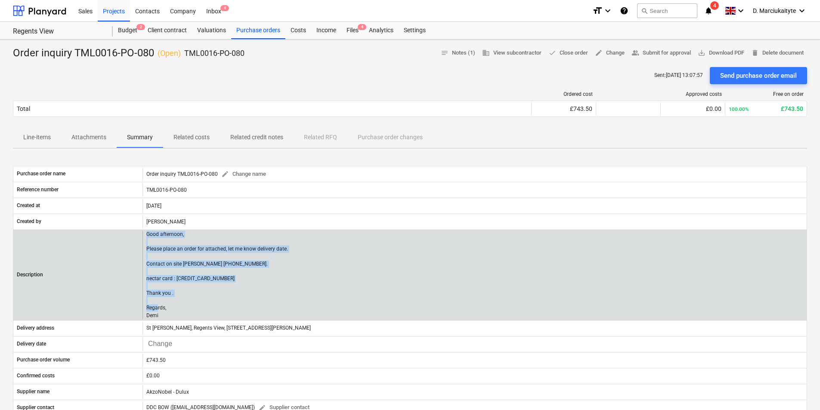
drag, startPoint x: 169, startPoint y: 312, endPoint x: 142, endPoint y: 231, distance: 86.3
click at [142, 231] on div "Description Good afternoon, Please place an order for attached, let me know del…" at bounding box center [409, 275] width 793 height 89
copy div "Good afternoon, Please place an order for attached, let me know delivery date. …"
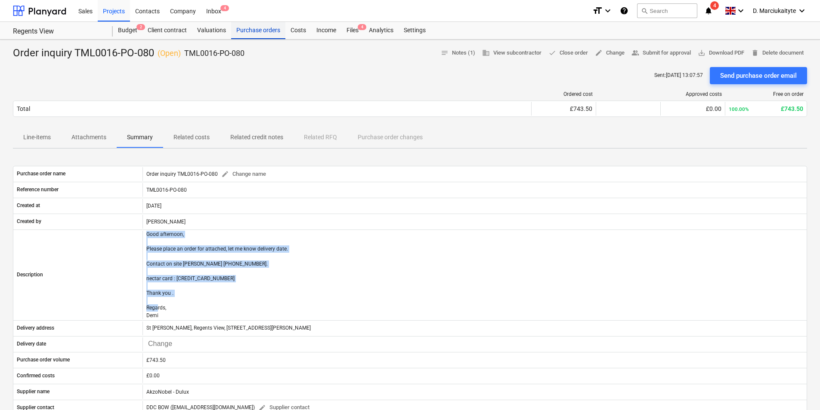
drag, startPoint x: 250, startPoint y: 28, endPoint x: 270, endPoint y: 36, distance: 21.8
click at [250, 28] on div "Purchase orders" at bounding box center [258, 30] width 54 height 17
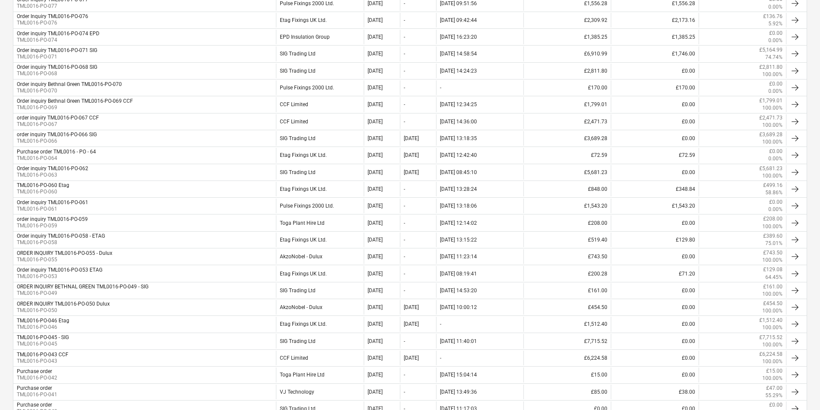
scroll to position [667, 0]
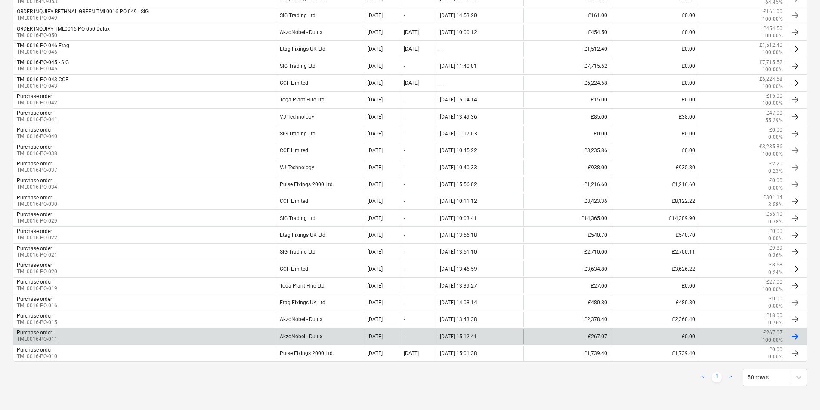
click at [293, 334] on div "AkzoNobel - Dulux" at bounding box center [319, 337] width 87 height 15
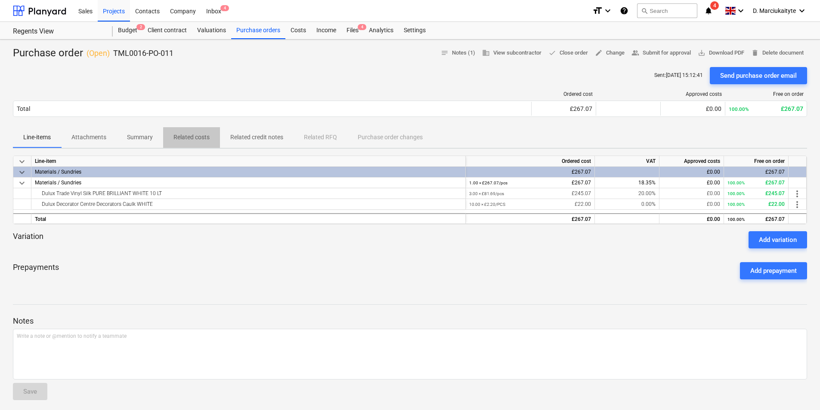
click at [193, 138] on p "Related costs" at bounding box center [191, 137] width 36 height 9
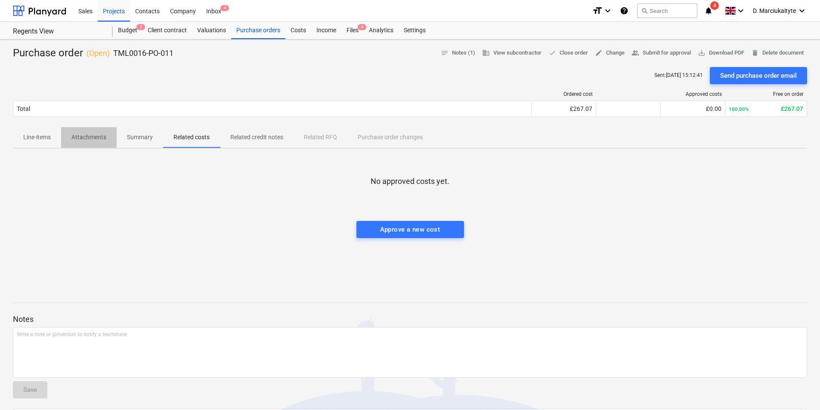
click at [99, 139] on p "Attachments" at bounding box center [88, 137] width 35 height 9
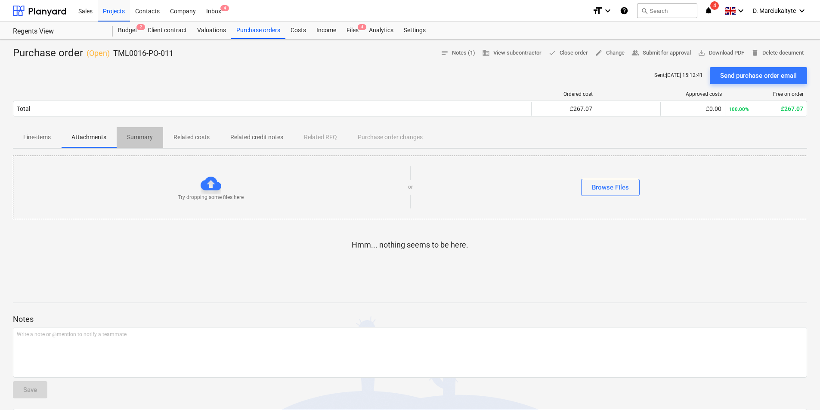
click at [129, 140] on p "Summary" at bounding box center [140, 137] width 26 height 9
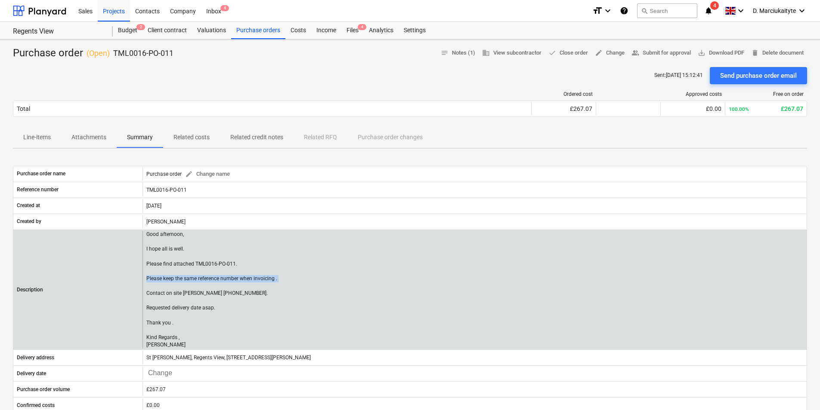
drag, startPoint x: 295, startPoint y: 283, endPoint x: 145, endPoint y: 282, distance: 149.7
click at [145, 282] on div "Good afternoon, I hope all is well. Please find attached TML0016-PO-011. Please…" at bounding box center [474, 290] width 664 height 118
copy p "Please keep the same reference number when invoicing ."
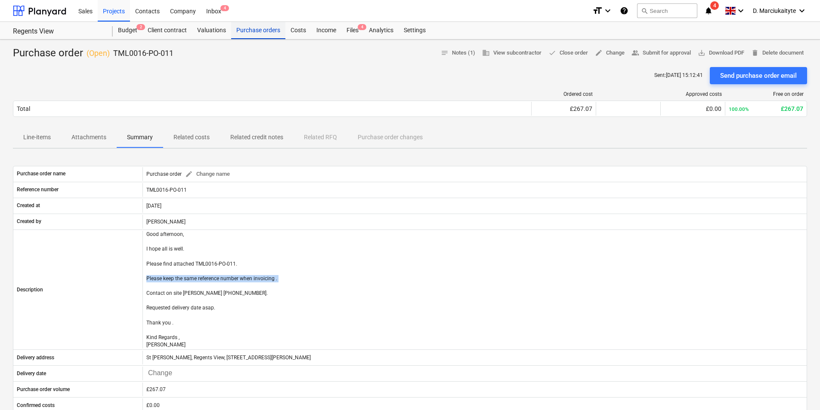
click at [251, 32] on div "Purchase orders" at bounding box center [258, 30] width 54 height 17
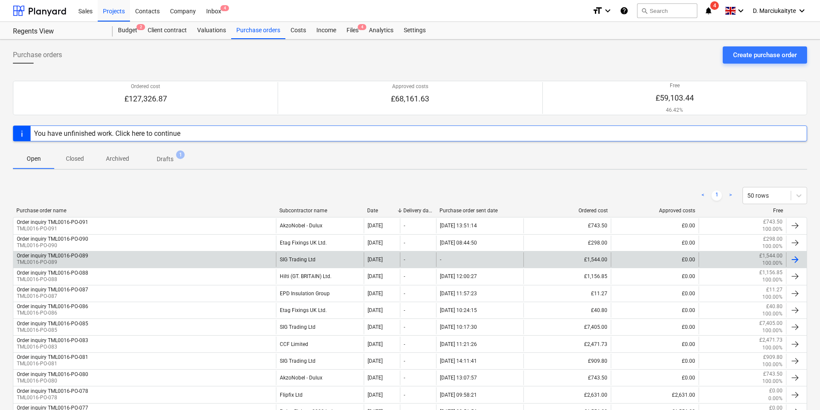
click at [306, 257] on div "SIG Trading Ltd" at bounding box center [319, 260] width 87 height 15
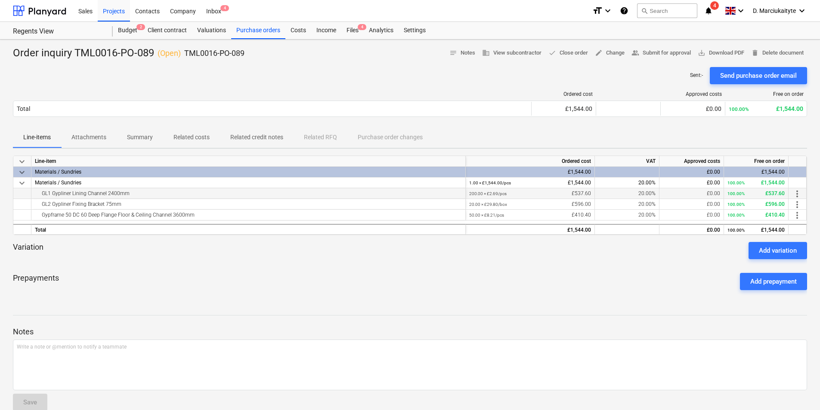
drag, startPoint x: 136, startPoint y: 193, endPoint x: 37, endPoint y: 194, distance: 99.0
click at [37, 194] on div "GL1 Gypliner Lining Channel 2400mm" at bounding box center [248, 193] width 427 height 10
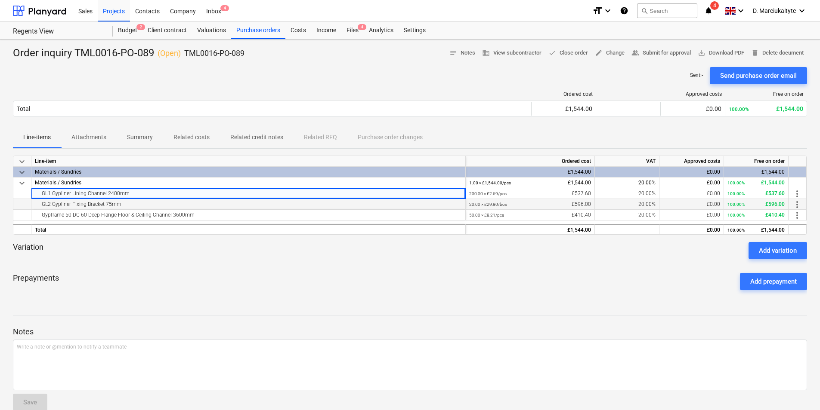
copy div "GL1 Gypliner Lining Channel 2400mm"
click at [155, 213] on div "Gypframe 50 DC 60 Deep Flange Floor & Ceiling Channel 3600mm" at bounding box center [248, 215] width 427 height 10
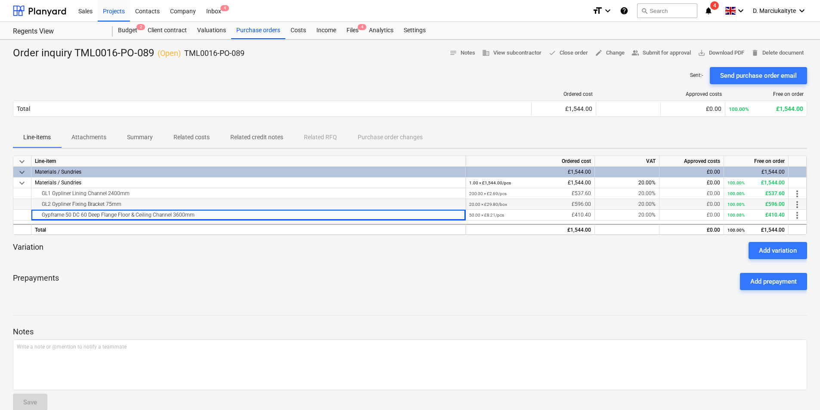
drag, startPoint x: 130, startPoint y: 204, endPoint x: 42, endPoint y: 204, distance: 88.2
click at [42, 204] on div "GL2 Gypliner Fixing Bracket 75mm" at bounding box center [248, 204] width 427 height 10
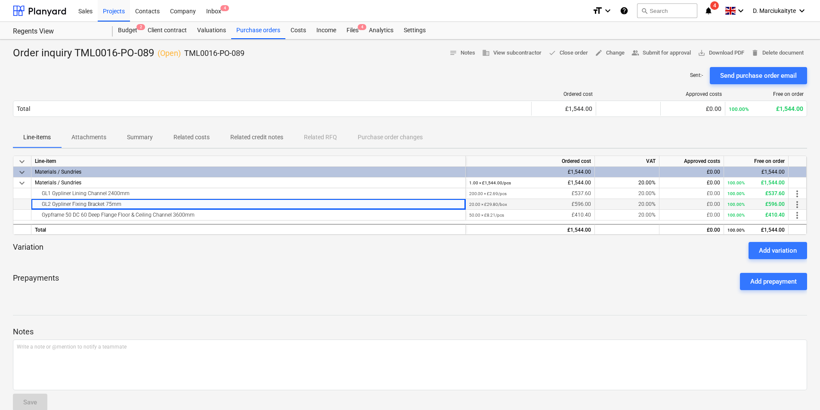
copy div "GL2 Gypliner Fixing Bracket 75mm"
click at [184, 217] on div "Gypframe 50 DC 60 Deep Flange Floor & Ceiling Channel 3600mm" at bounding box center [248, 215] width 427 height 10
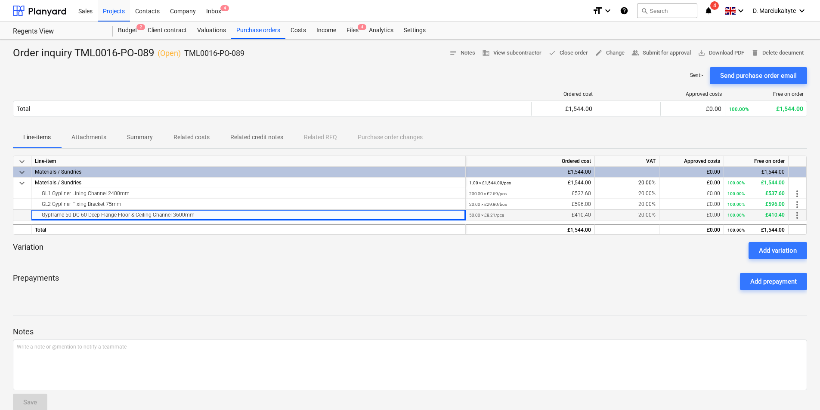
drag, startPoint x: 190, startPoint y: 215, endPoint x: 30, endPoint y: 213, distance: 160.0
click at [0, 0] on div "Gypframe 50 DC 60 Deep Flange Floor & Ceiling Channel 3600mm 50.00 × £8.21 / pc…" at bounding box center [0, 0] width 0 height 0
copy div "Gypframe 50 DC 60 Deep Flange Floor & Ceiling Channel 3600mm"
click at [268, 36] on div "Purchase orders" at bounding box center [258, 30] width 54 height 17
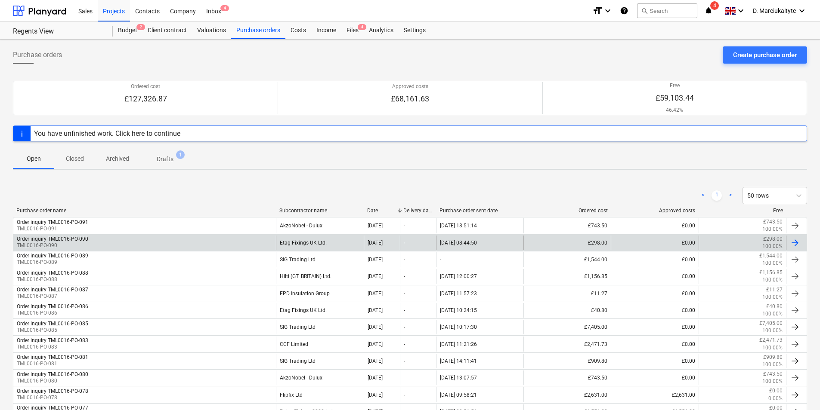
click at [240, 247] on div "Order inquiry TML0016-PO-090 TML0016-PO-090" at bounding box center [144, 243] width 262 height 15
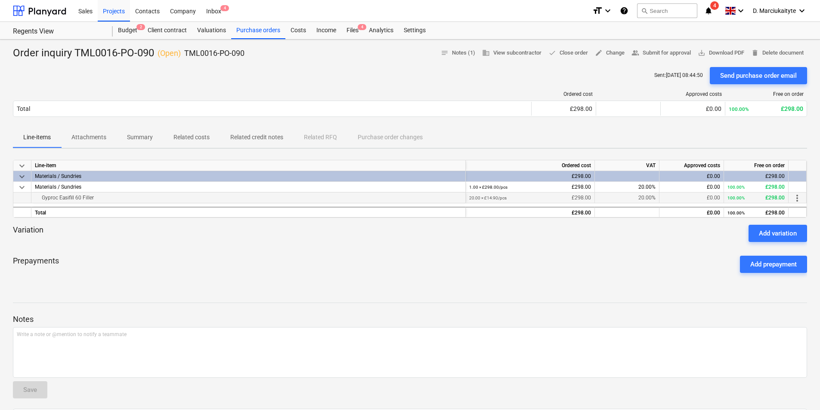
drag, startPoint x: 184, startPoint y: 194, endPoint x: 109, endPoint y: 202, distance: 74.9
copy div "Gyproc Easifill 60 Filler"
drag, startPoint x: 155, startPoint y: 52, endPoint x: 76, endPoint y: 56, distance: 79.7
click at [76, 56] on div "Order inquiry TML0016-PO-090 ( Open ) TML0016-PO-090" at bounding box center [128, 53] width 231 height 14
copy div "TML0016-PO-090"
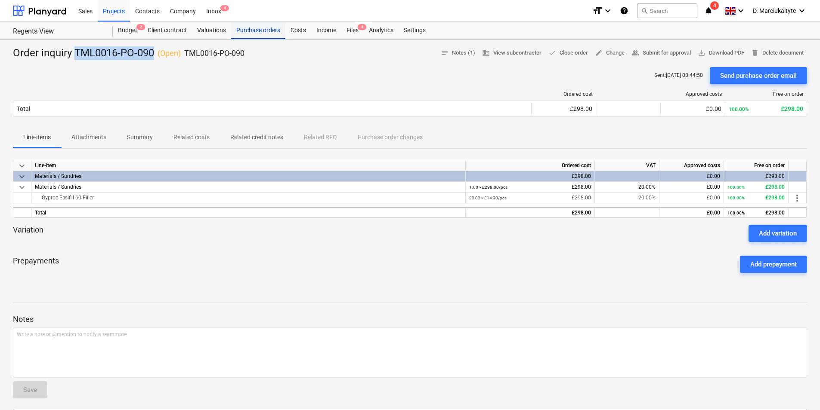
click at [251, 23] on header "Sales Projects Contacts Company Inbox 4 format_size keyboard_arrow_down help se…" at bounding box center [410, 20] width 820 height 40
click at [252, 27] on div "Purchase orders" at bounding box center [258, 30] width 54 height 17
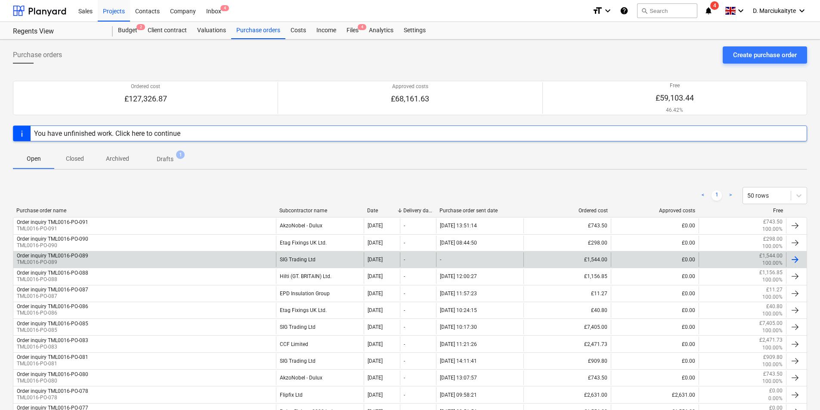
click at [136, 262] on div "Order inquiry TML0016-PO-089 TML0016-PO-089" at bounding box center [144, 260] width 262 height 15
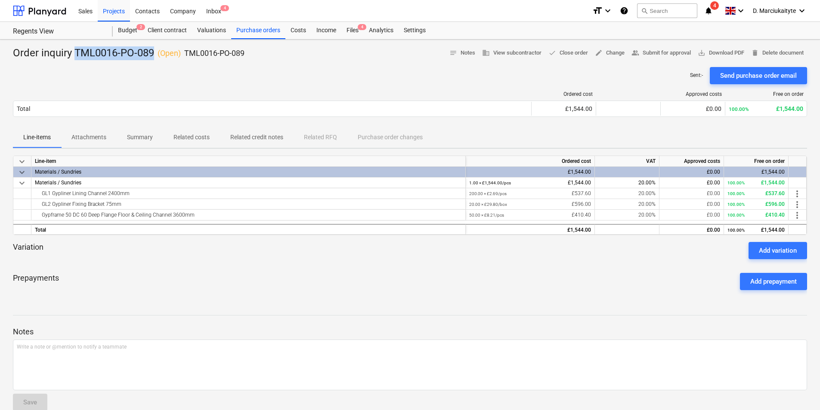
drag, startPoint x: 154, startPoint y: 56, endPoint x: 73, endPoint y: 58, distance: 81.3
click at [75, 56] on div "Order inquiry TML0016-PO-089 ( Open ) TML0016-PO-089" at bounding box center [128, 53] width 231 height 14
copy div "TML0016-PO-089"
click at [262, 29] on div "Purchase orders" at bounding box center [258, 30] width 54 height 17
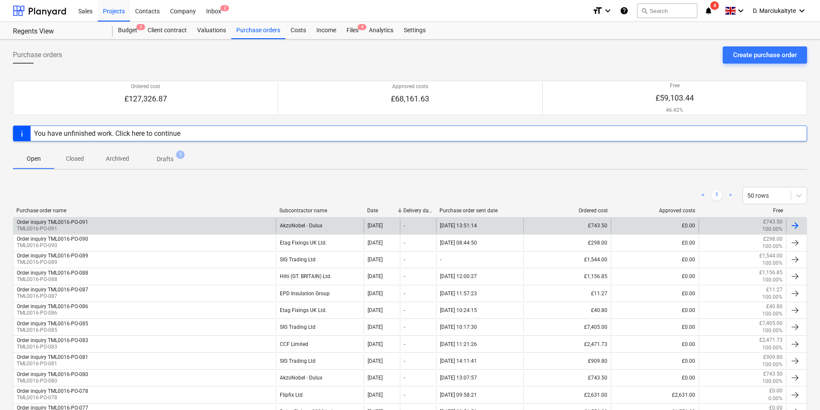
click at [234, 228] on div "Order inquiry TML0016-PO-091 TML0016-PO-091" at bounding box center [144, 226] width 262 height 15
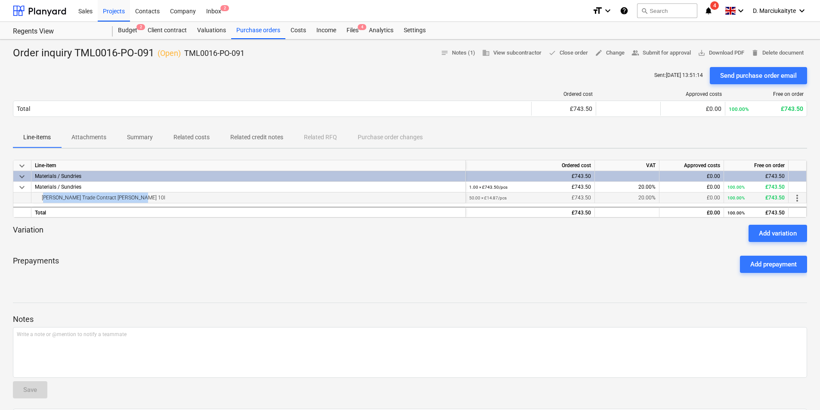
drag, startPoint x: 140, startPoint y: 196, endPoint x: 38, endPoint y: 197, distance: 102.0
click at [38, 197] on div "[PERSON_NAME] Trade Contract [PERSON_NAME] 10l" at bounding box center [248, 198] width 427 height 10
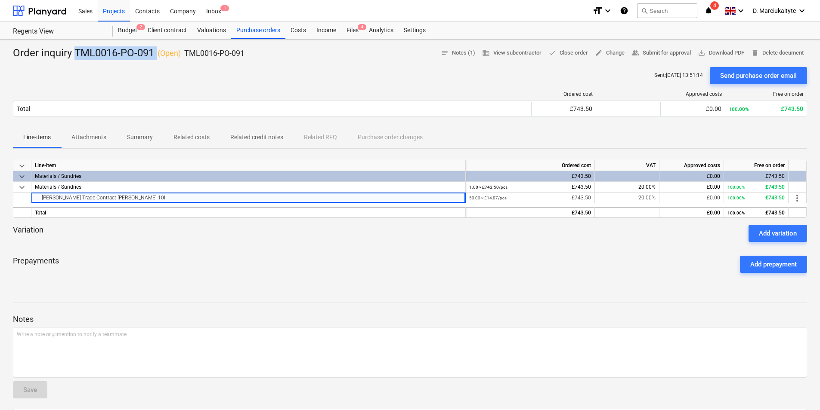
drag, startPoint x: 156, startPoint y: 58, endPoint x: 75, endPoint y: 55, distance: 80.9
click at [75, 55] on div "Order inquiry TML0016-PO-091 ( Open ) TML0016-PO-091" at bounding box center [128, 53] width 231 height 14
click at [260, 34] on div "Purchase orders" at bounding box center [258, 30] width 54 height 17
